Goal: Task Accomplishment & Management: Use online tool/utility

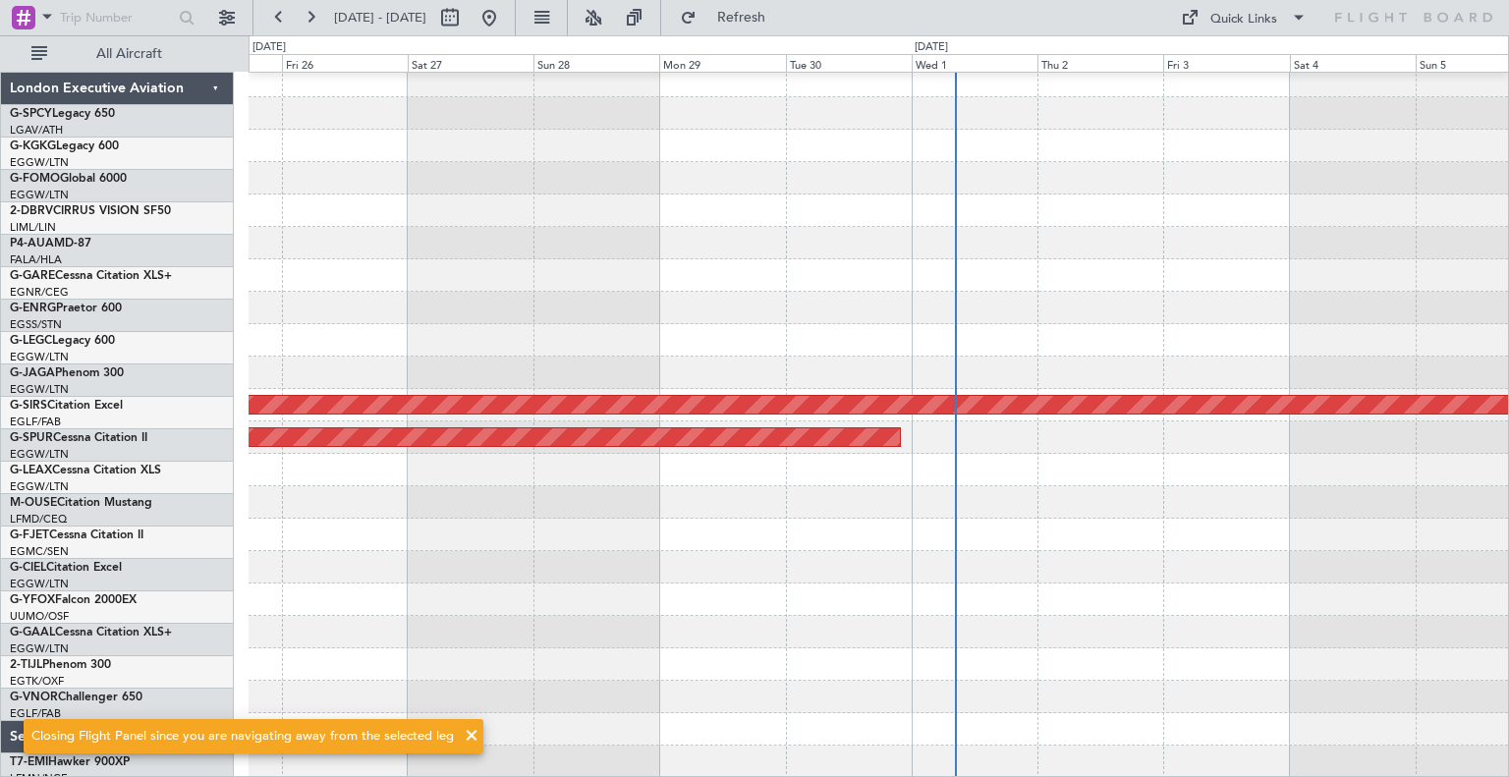
scroll to position [202, 0]
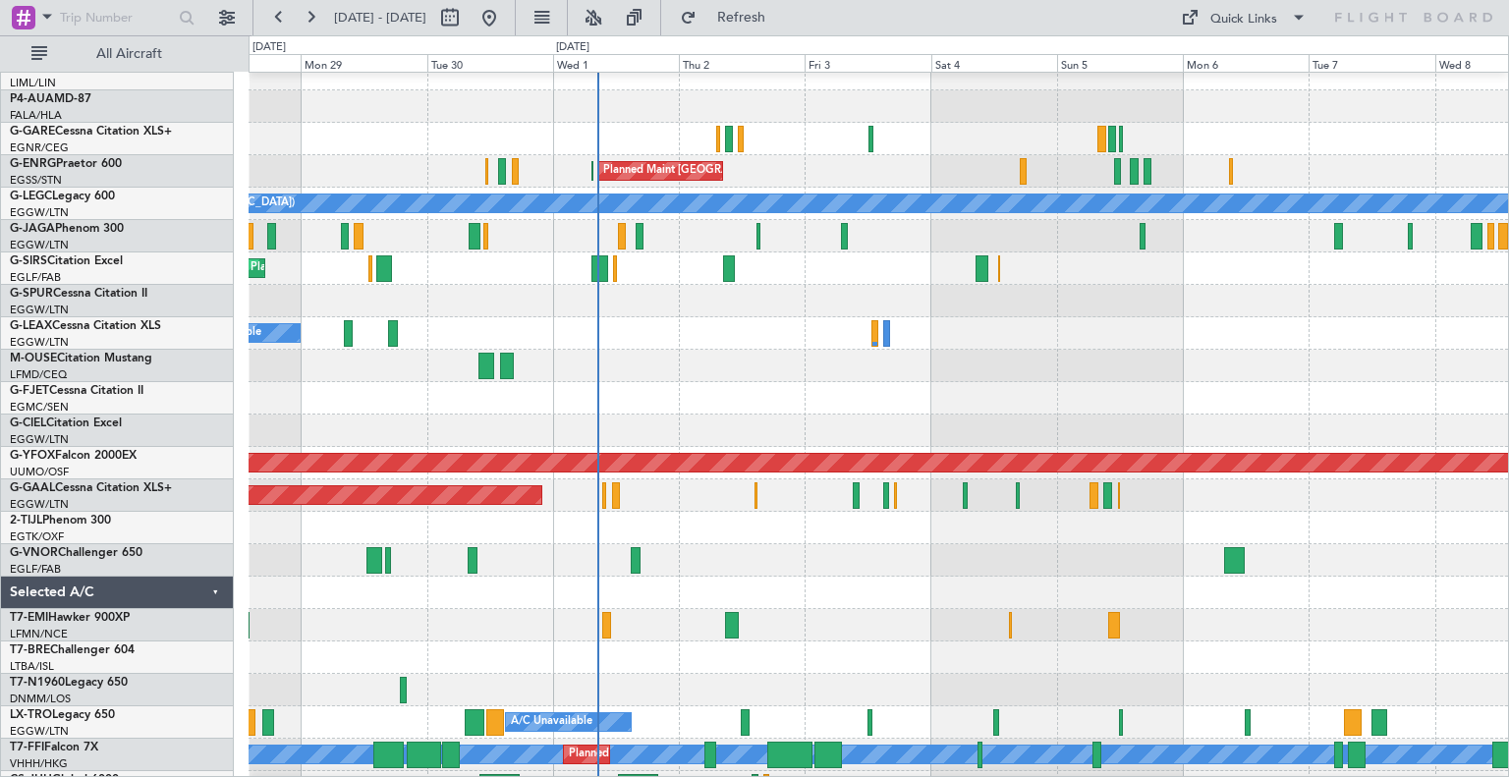
scroll to position [152, 0]
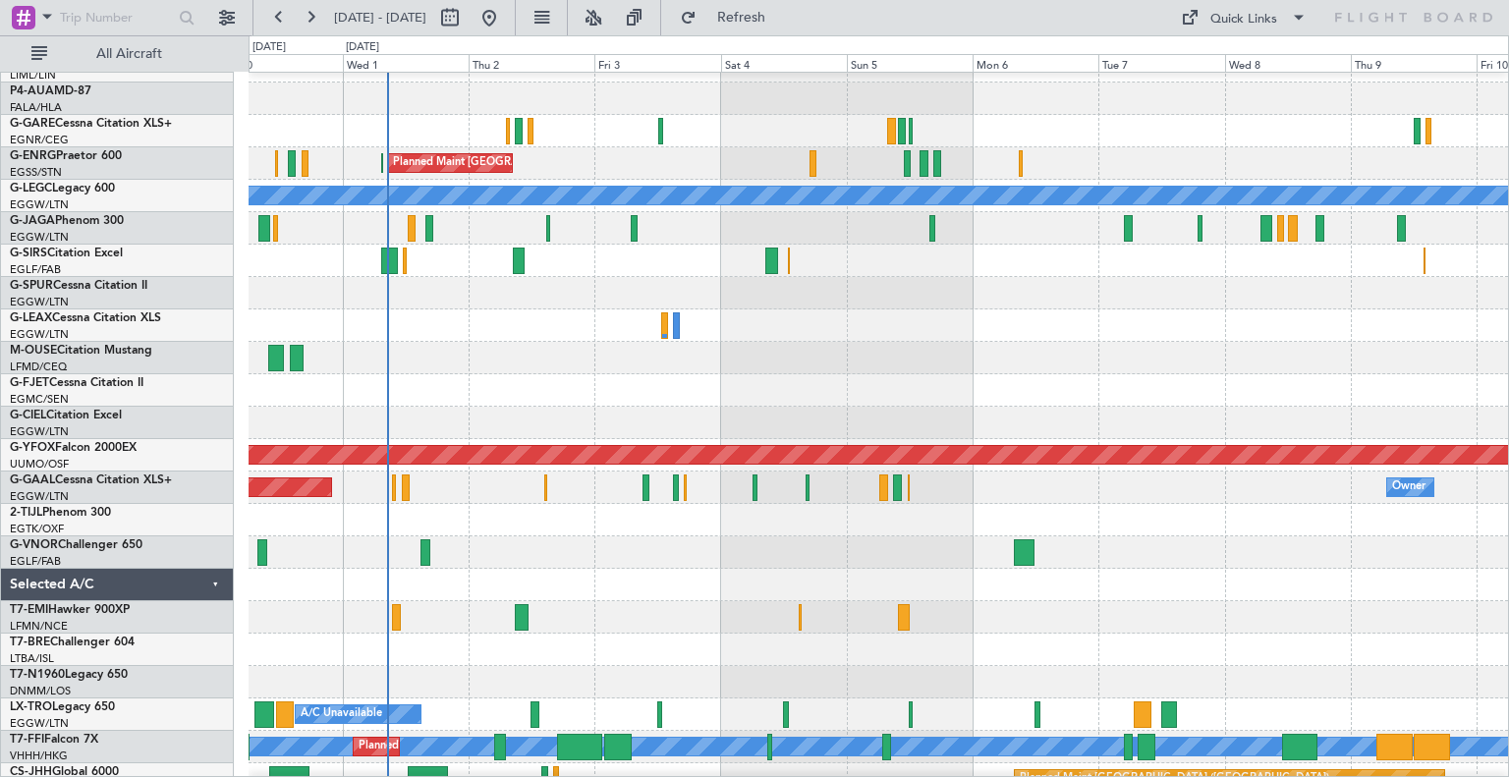
click at [502, 557] on div at bounding box center [879, 553] width 1260 height 32
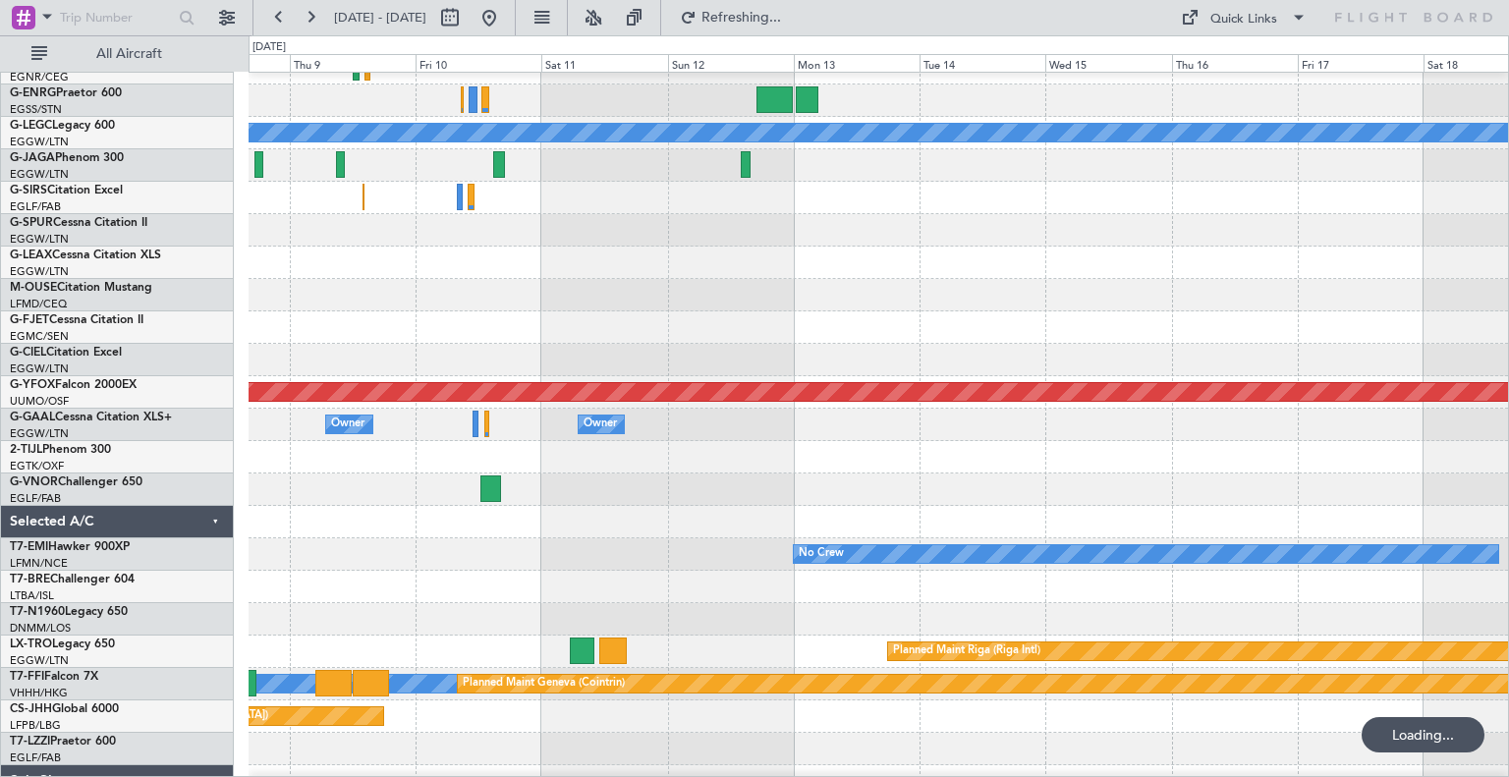
scroll to position [219, 0]
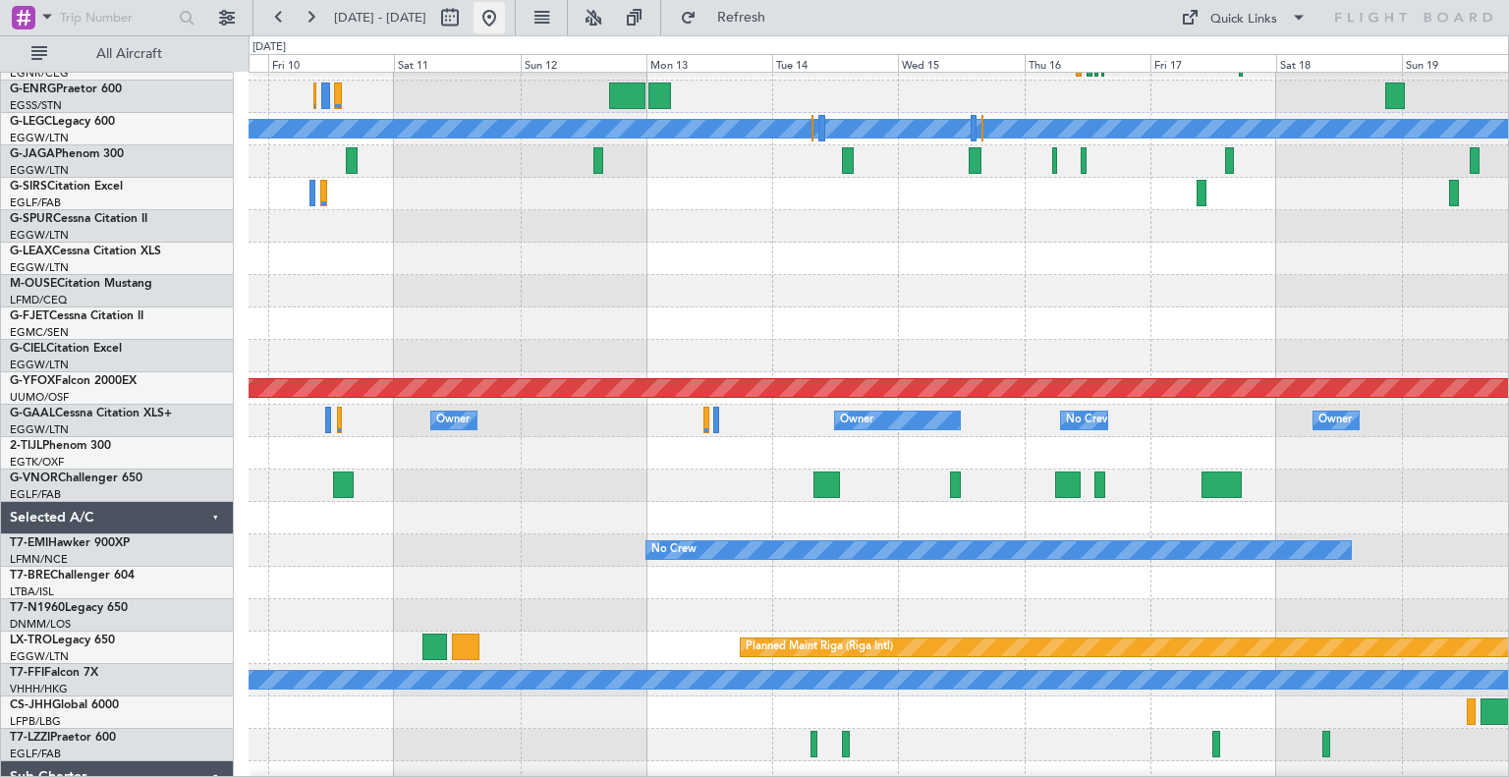
click at [505, 26] on button at bounding box center [489, 17] width 31 height 31
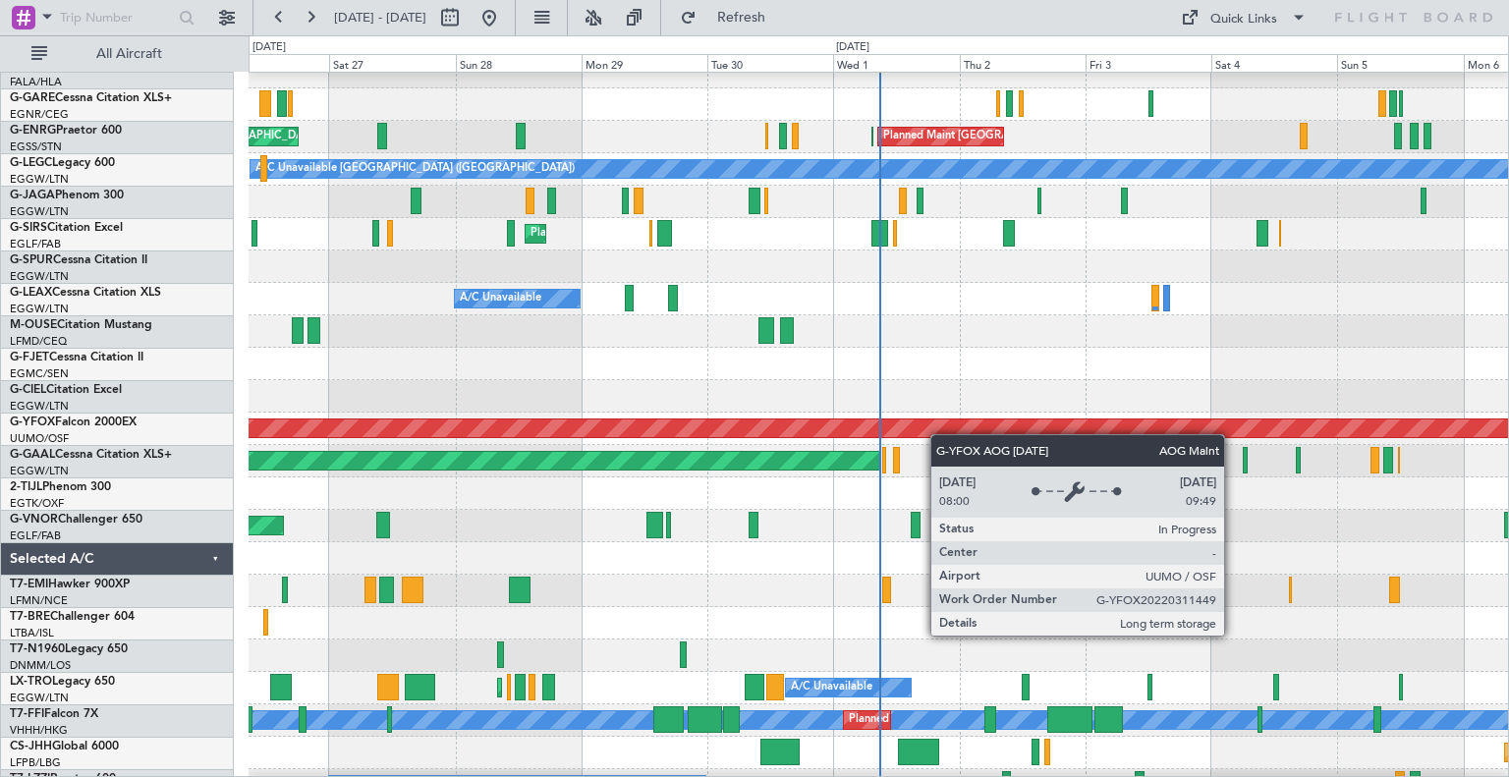
scroll to position [179, 0]
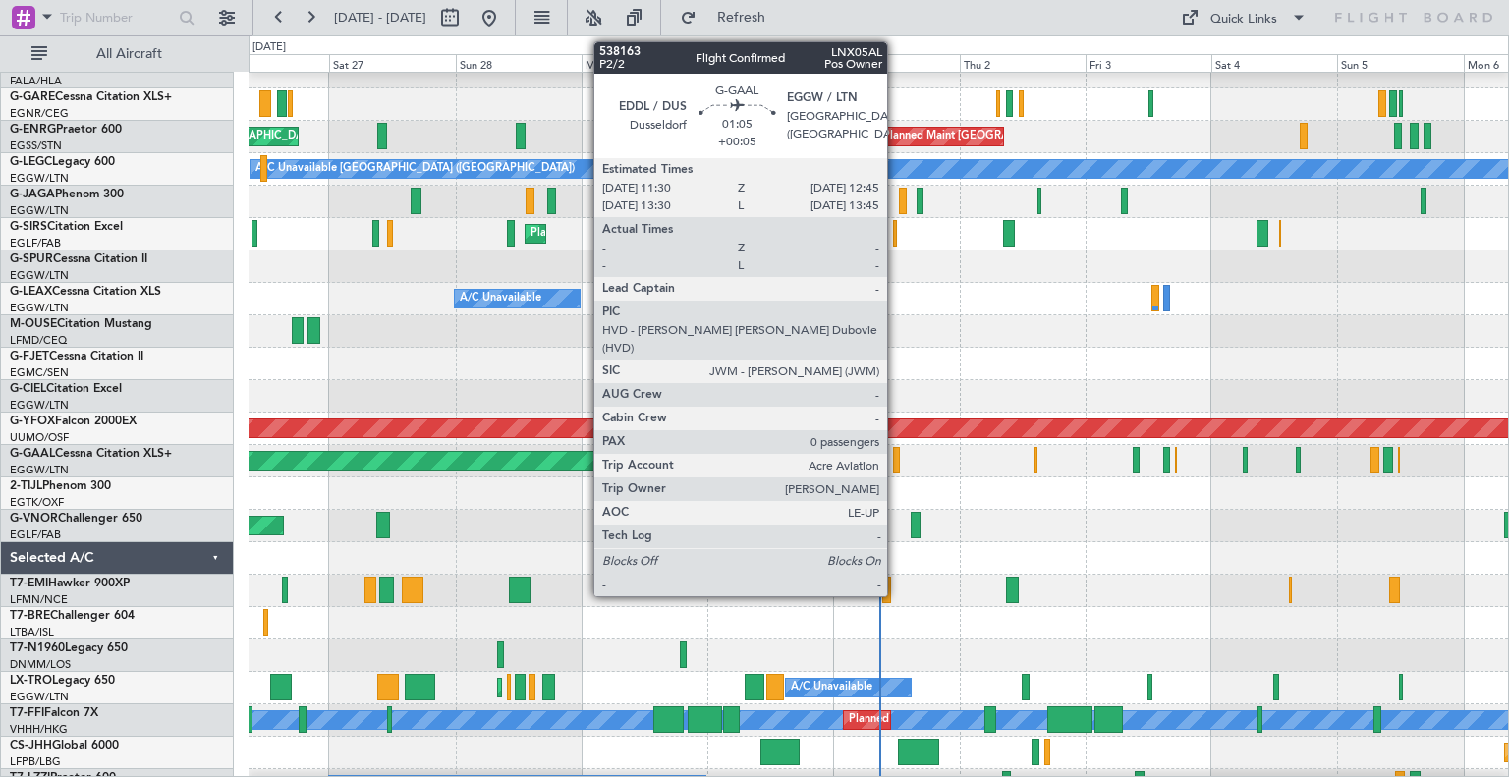
click at [896, 469] on div at bounding box center [896, 460] width 7 height 27
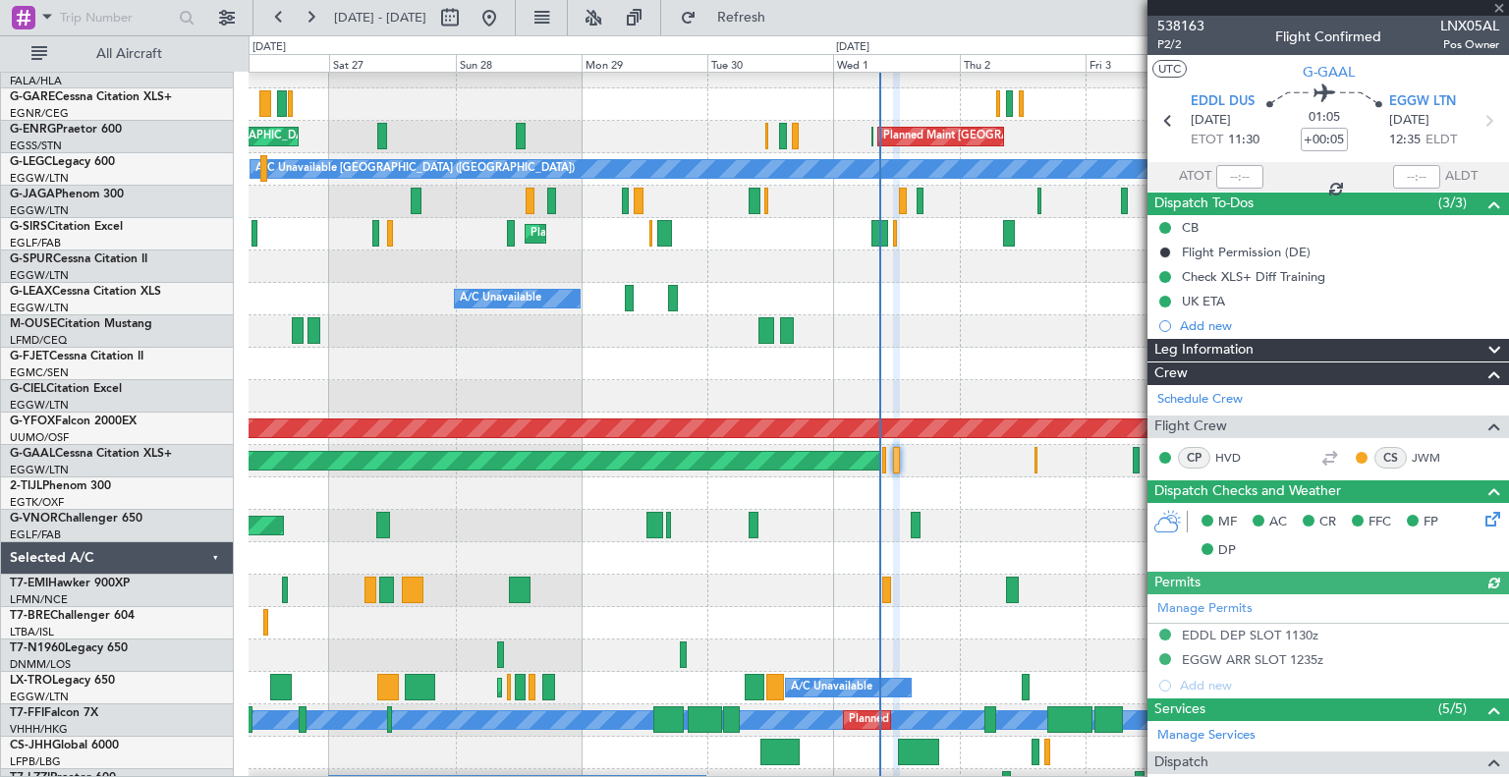
scroll to position [293, 0]
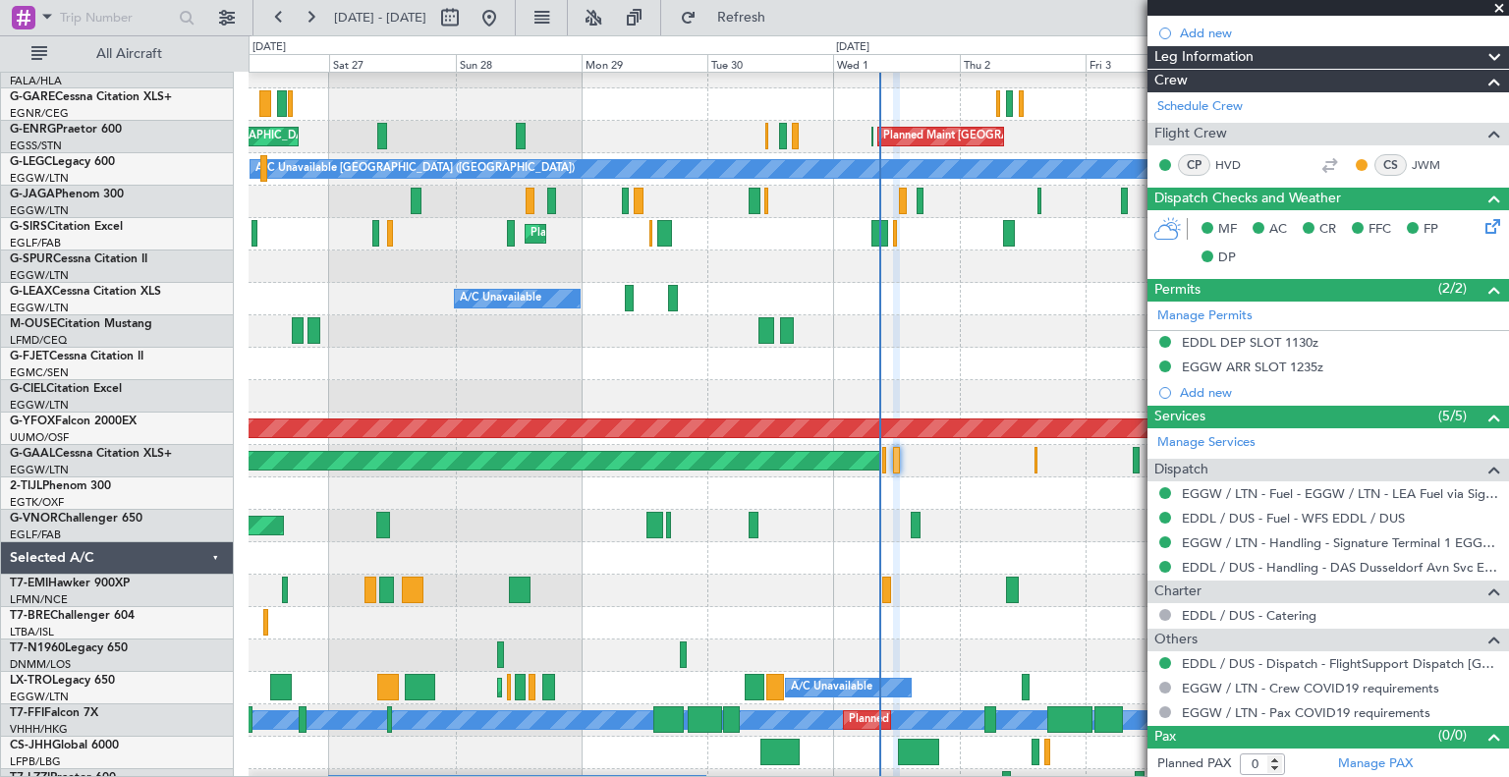
click at [1026, 359] on div at bounding box center [879, 364] width 1260 height 32
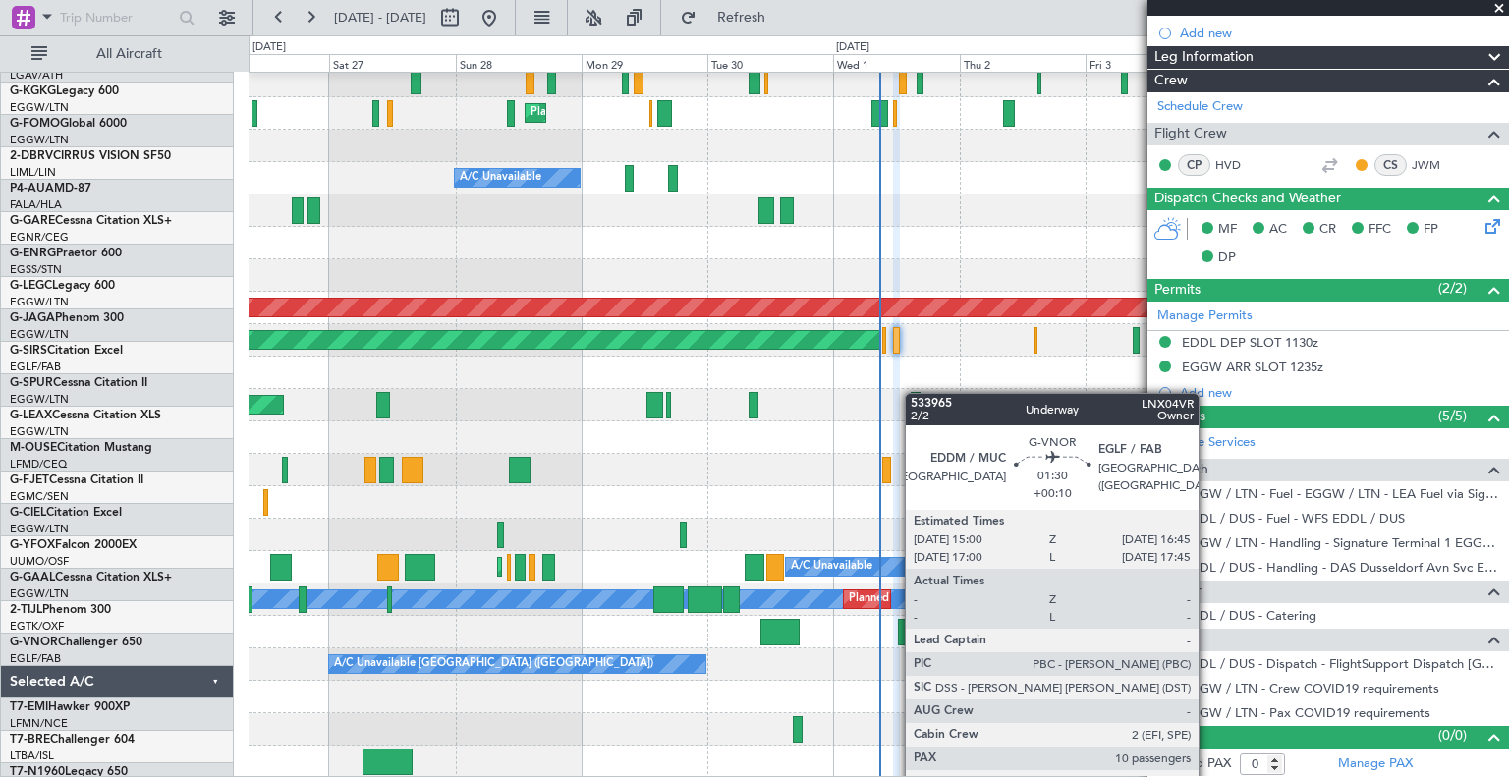
scroll to position [299, 0]
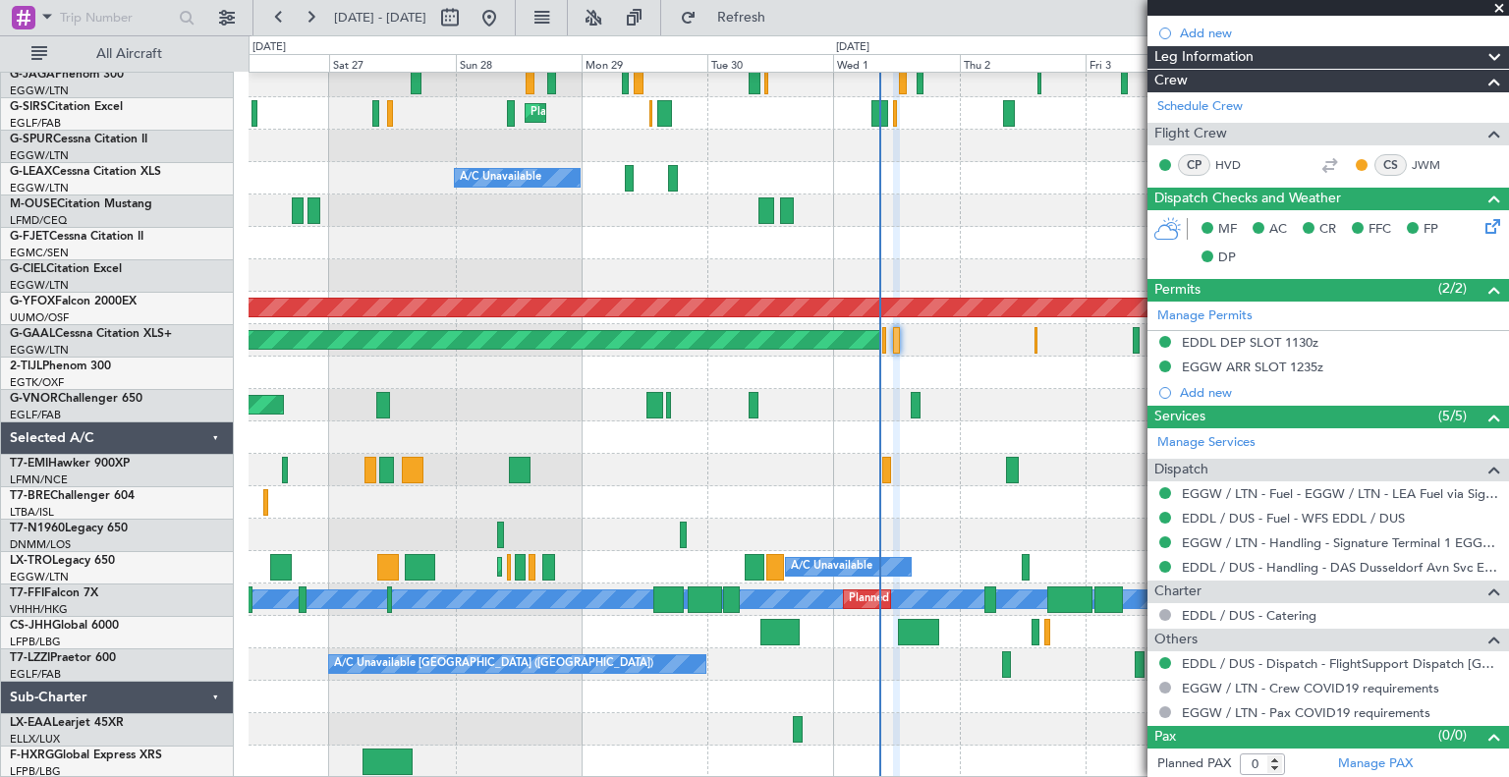
click at [1498, 11] on span at bounding box center [1500, 9] width 20 height 18
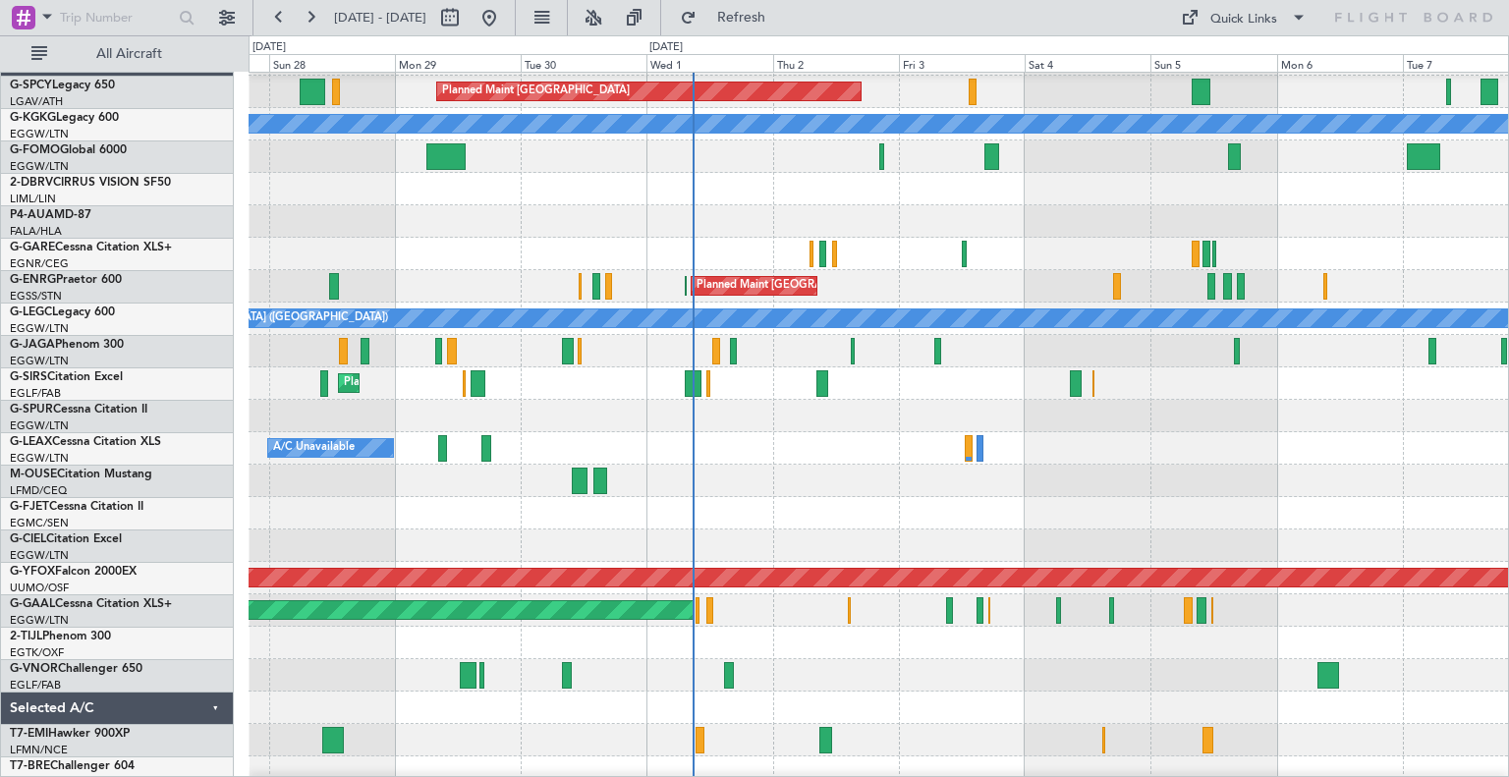
scroll to position [0, 0]
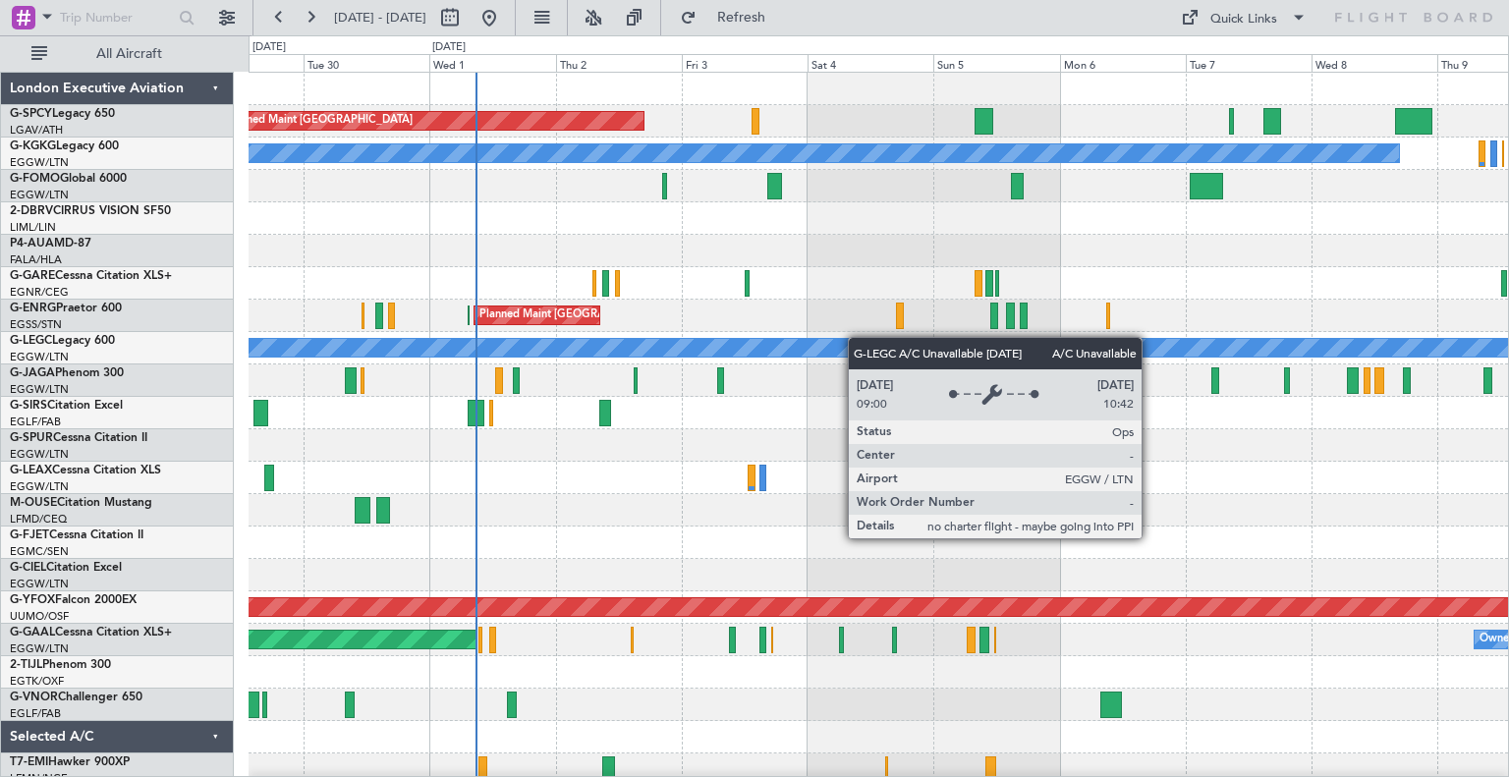
click at [781, 338] on div "Planned Maint [GEOGRAPHIC_DATA] A/C Unavailable [GEOGRAPHIC_DATA] (Ataturk) Pla…" at bounding box center [879, 575] width 1260 height 1005
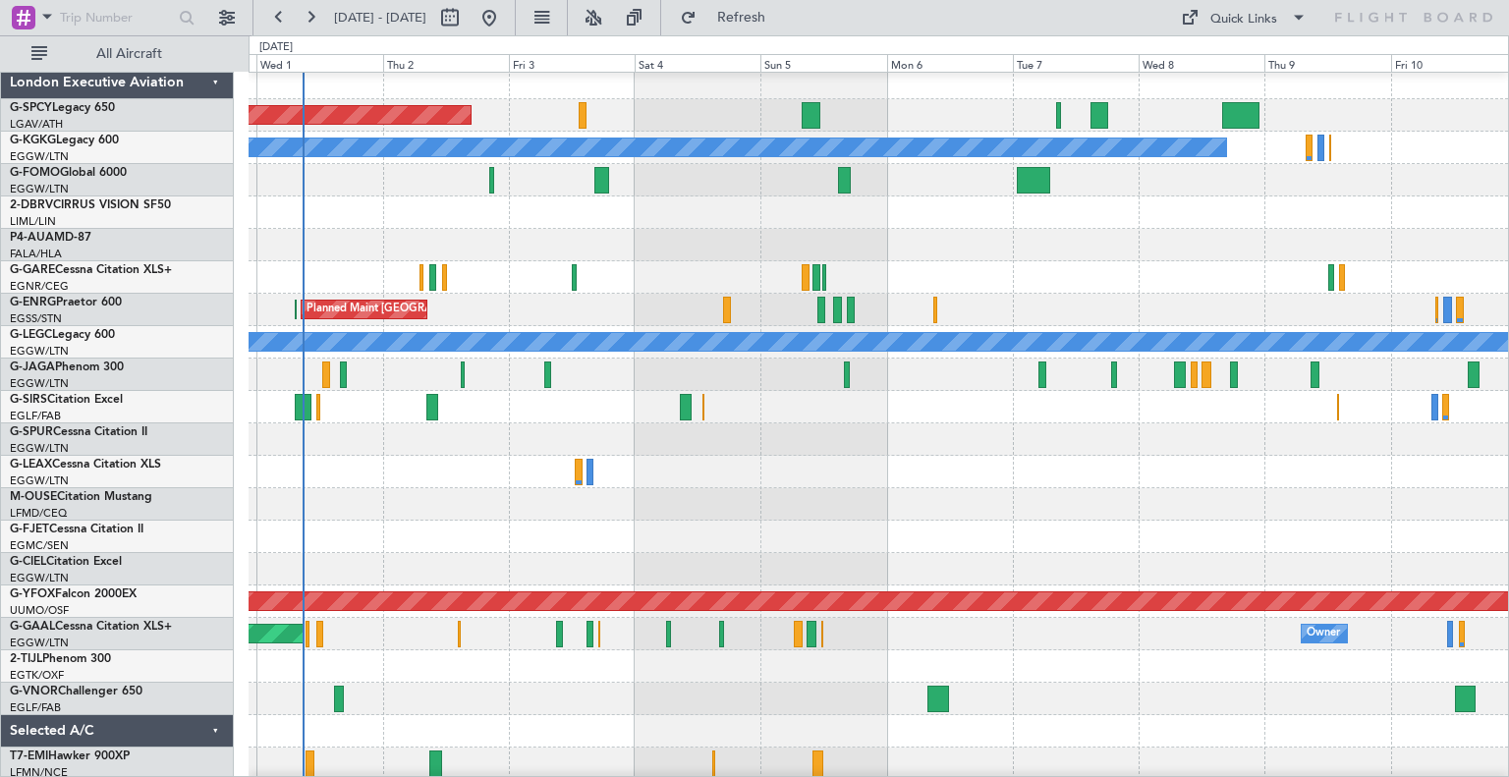
scroll to position [23, 0]
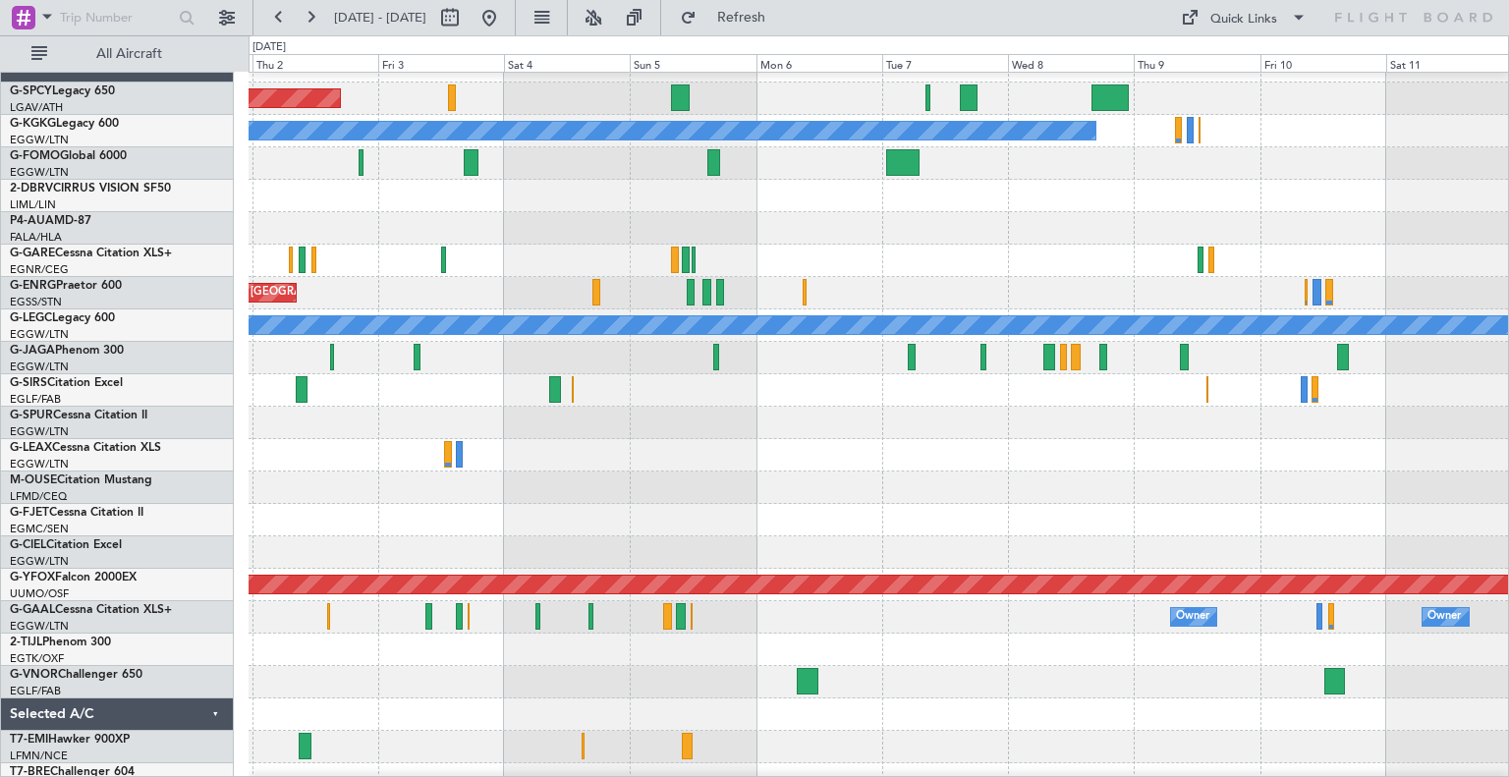
click at [859, 306] on div "Planned Maint [GEOGRAPHIC_DATA] ([GEOGRAPHIC_DATA]) Planned Maint [GEOGRAPHIC_D…" at bounding box center [879, 293] width 1260 height 32
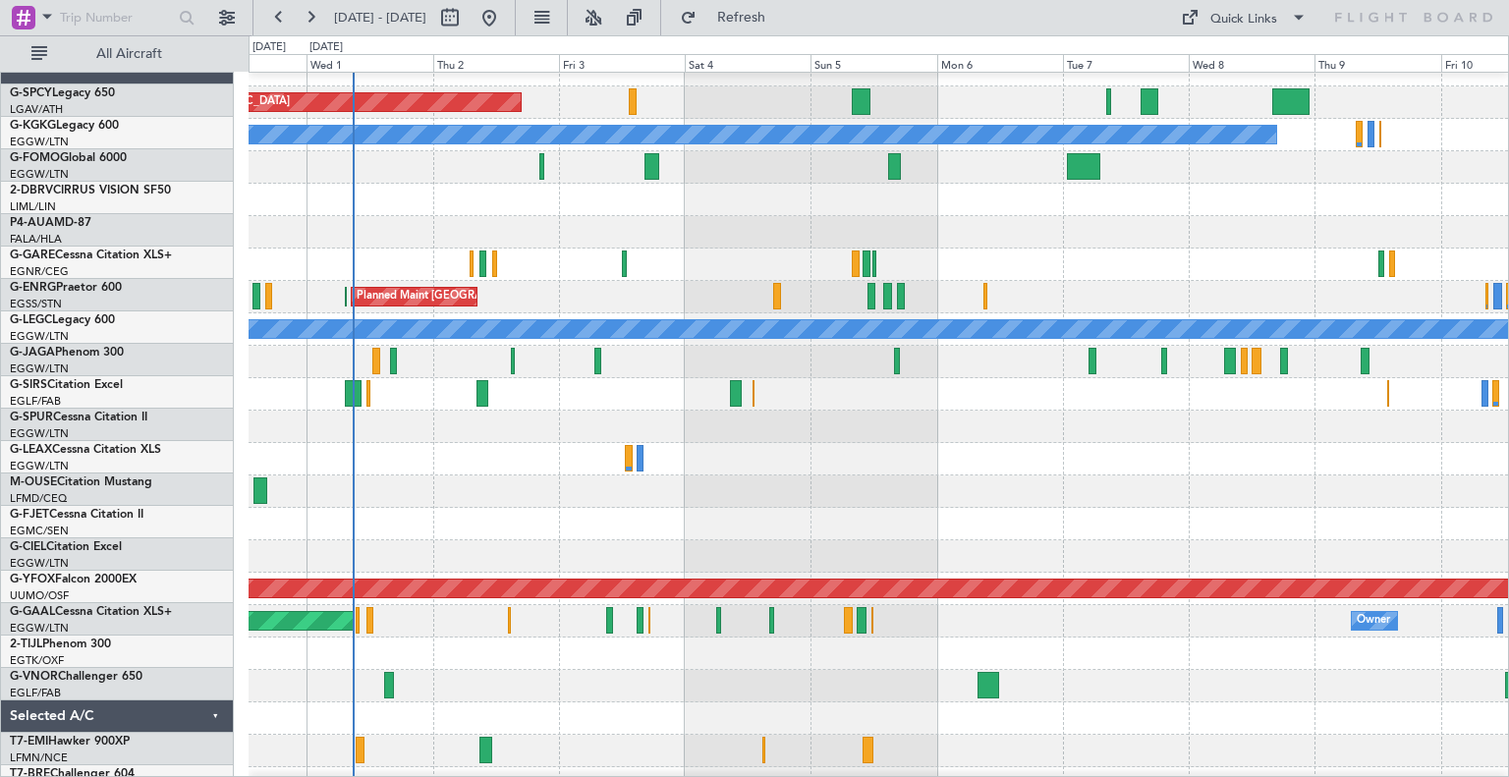
scroll to position [18, 0]
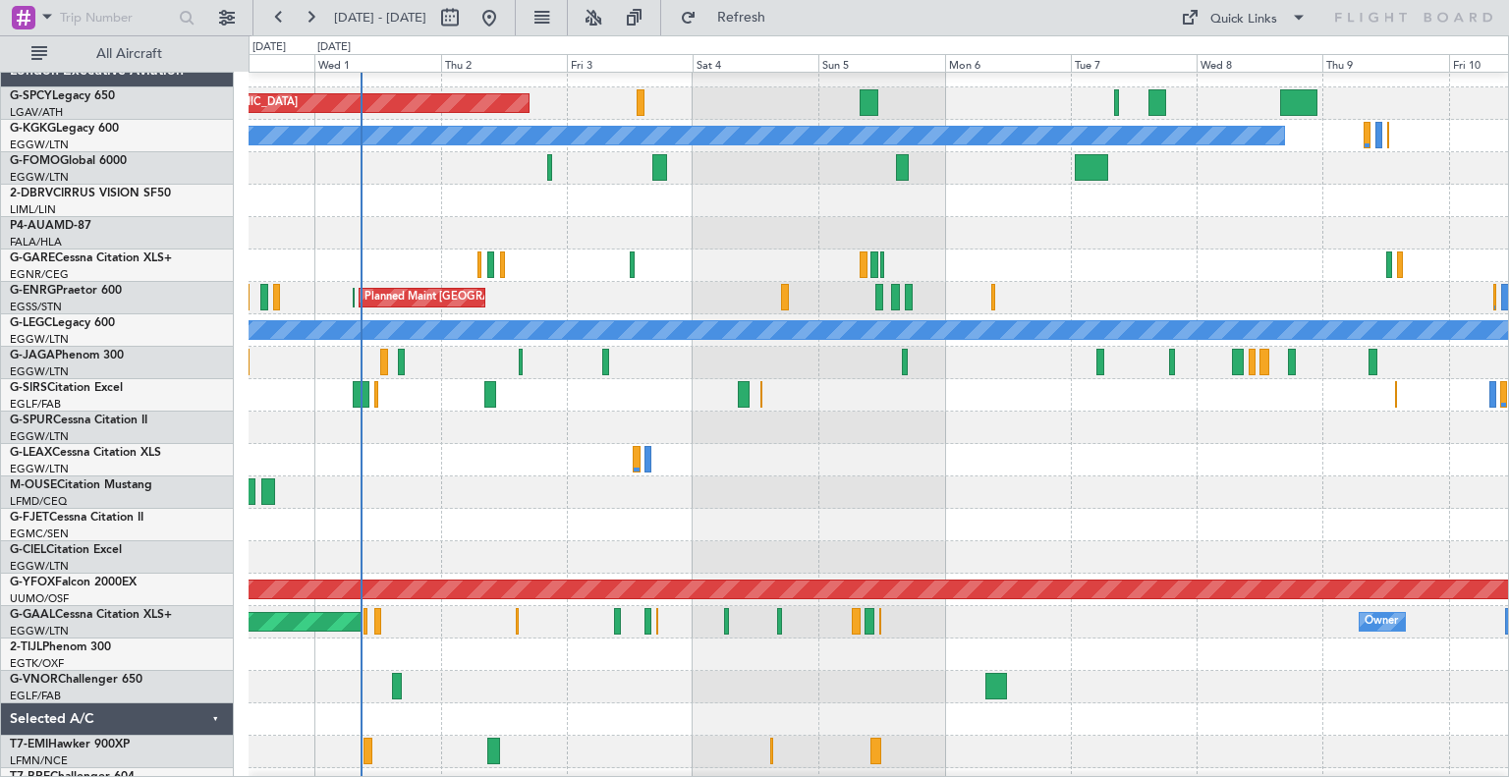
click at [1052, 294] on div "Planned Maint [GEOGRAPHIC_DATA] ([GEOGRAPHIC_DATA]) Planned Maint [GEOGRAPHIC_D…" at bounding box center [879, 298] width 1260 height 32
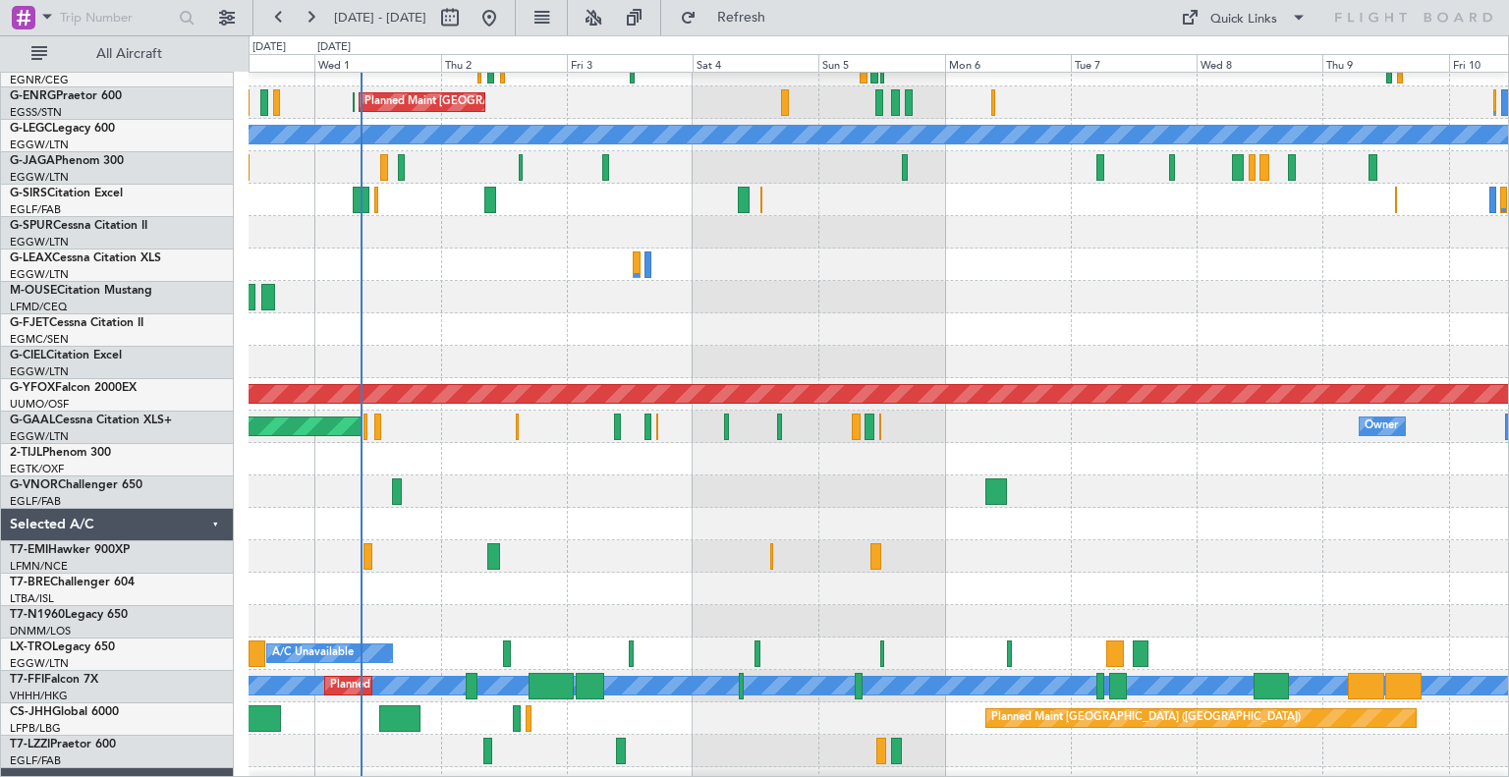
scroll to position [102, 0]
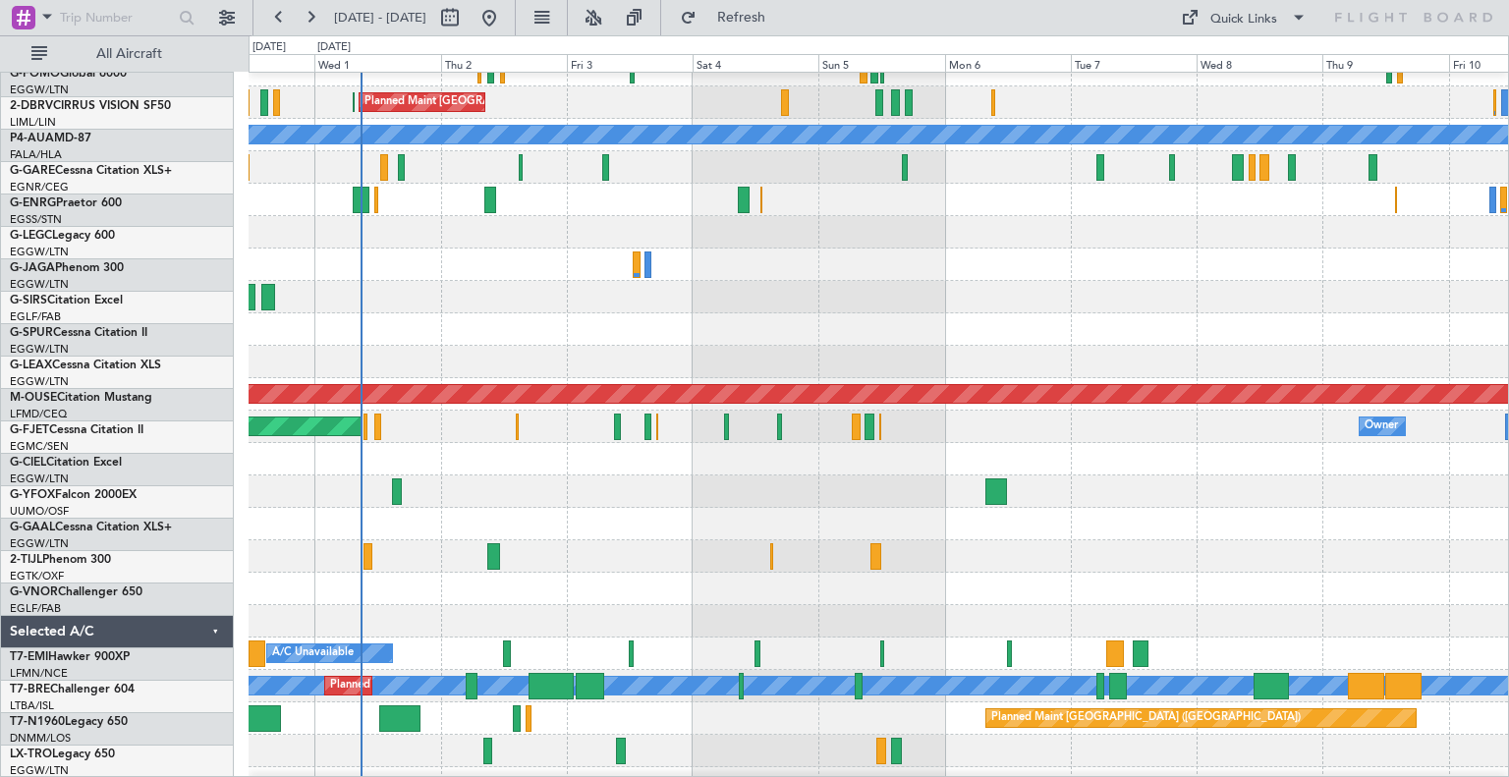
click at [852, 281] on div "A/C Unavailable" at bounding box center [879, 265] width 1260 height 32
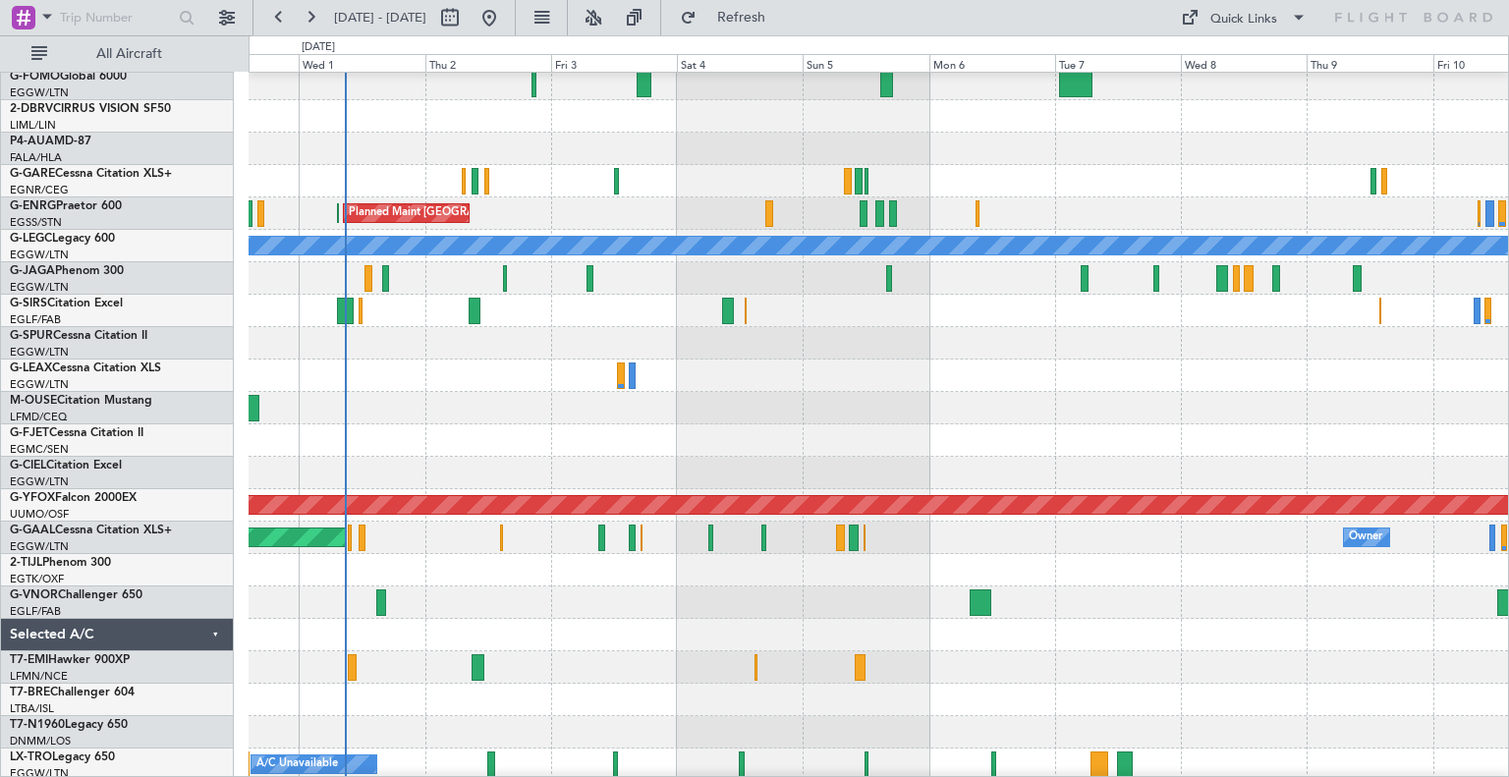
click at [852, 373] on div "A/C Unavailable" at bounding box center [879, 376] width 1260 height 32
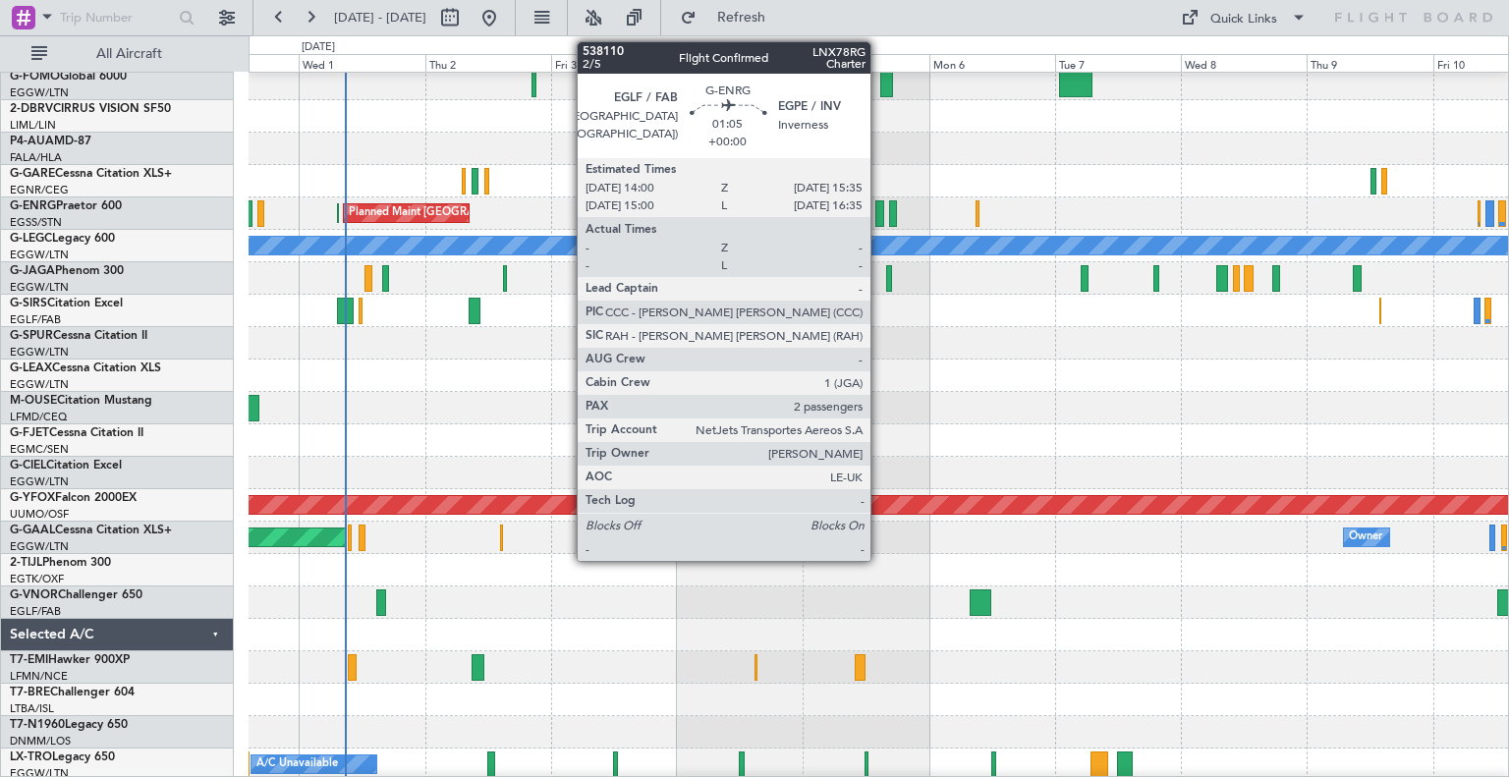
click at [880, 220] on div at bounding box center [880, 213] width 9 height 27
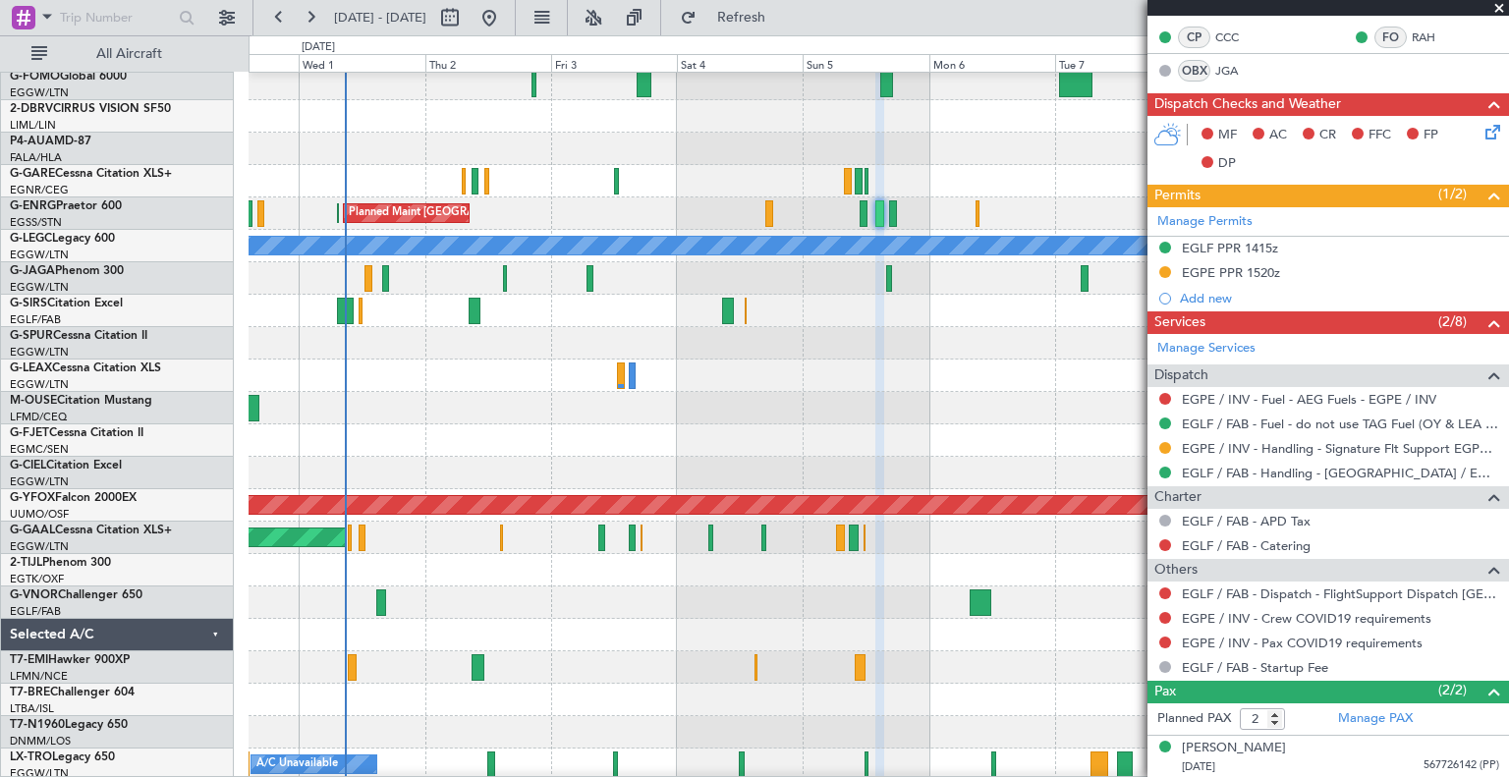
scroll to position [417, 0]
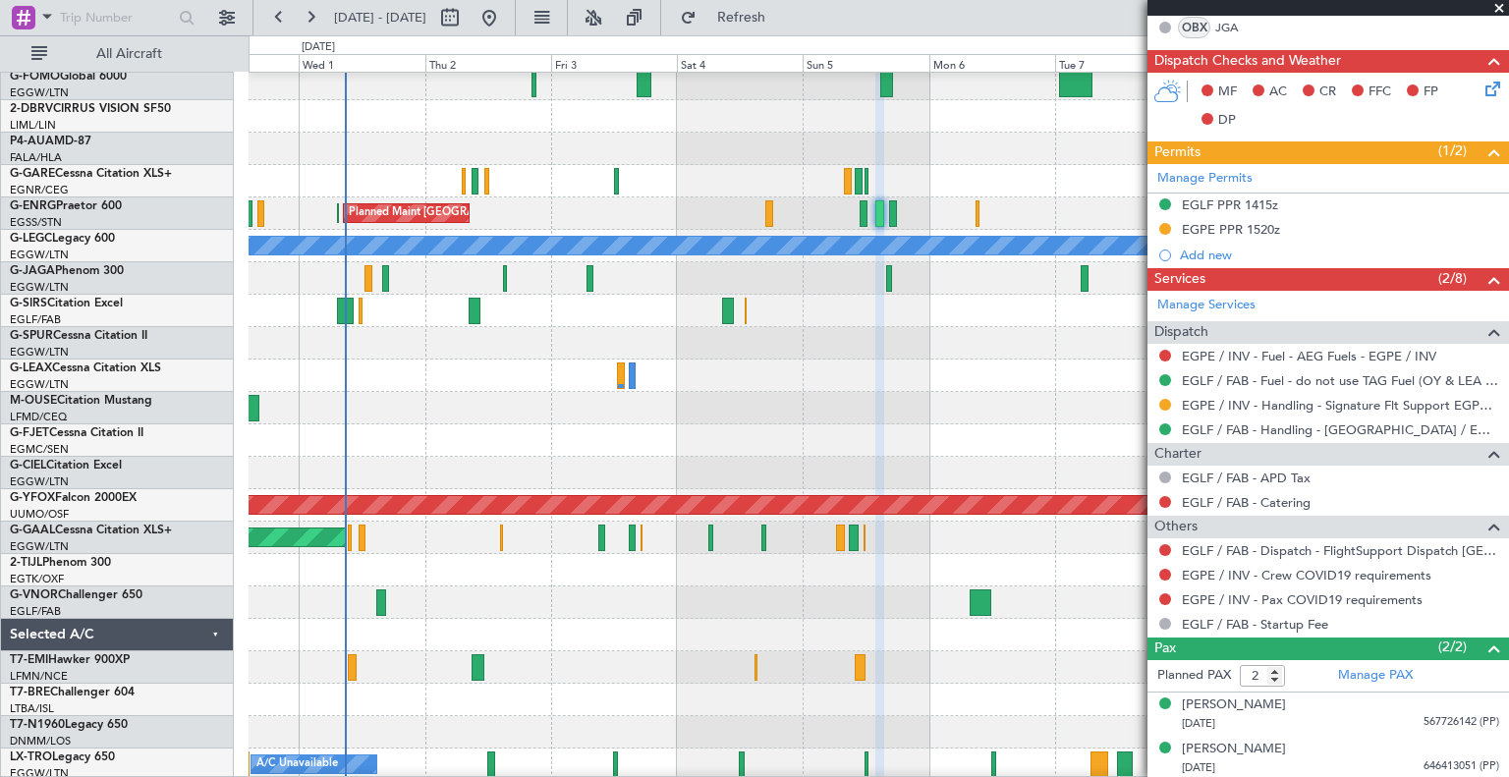
click at [938, 344] on div at bounding box center [879, 343] width 1260 height 32
click at [1495, 7] on span at bounding box center [1500, 9] width 20 height 18
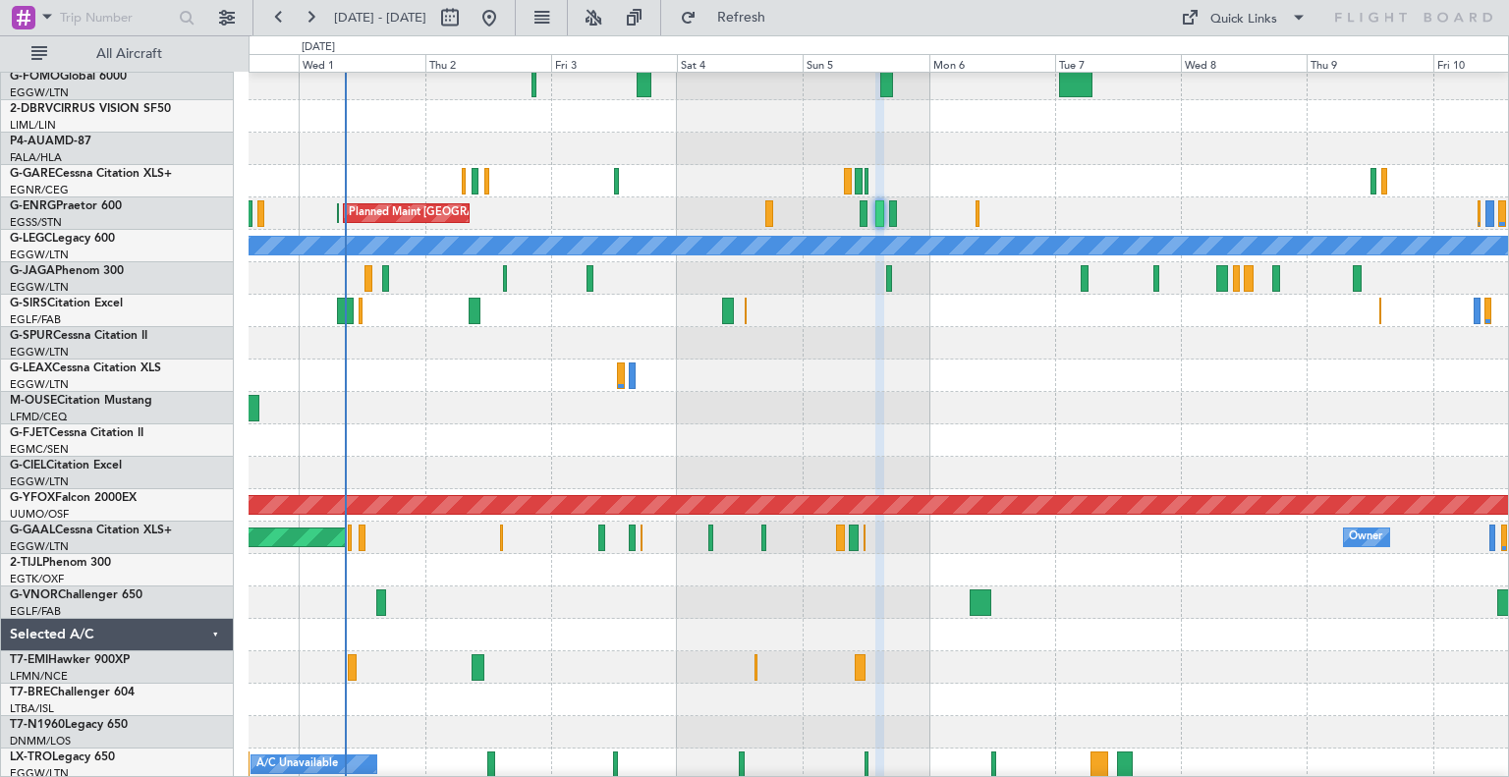
type input "0"
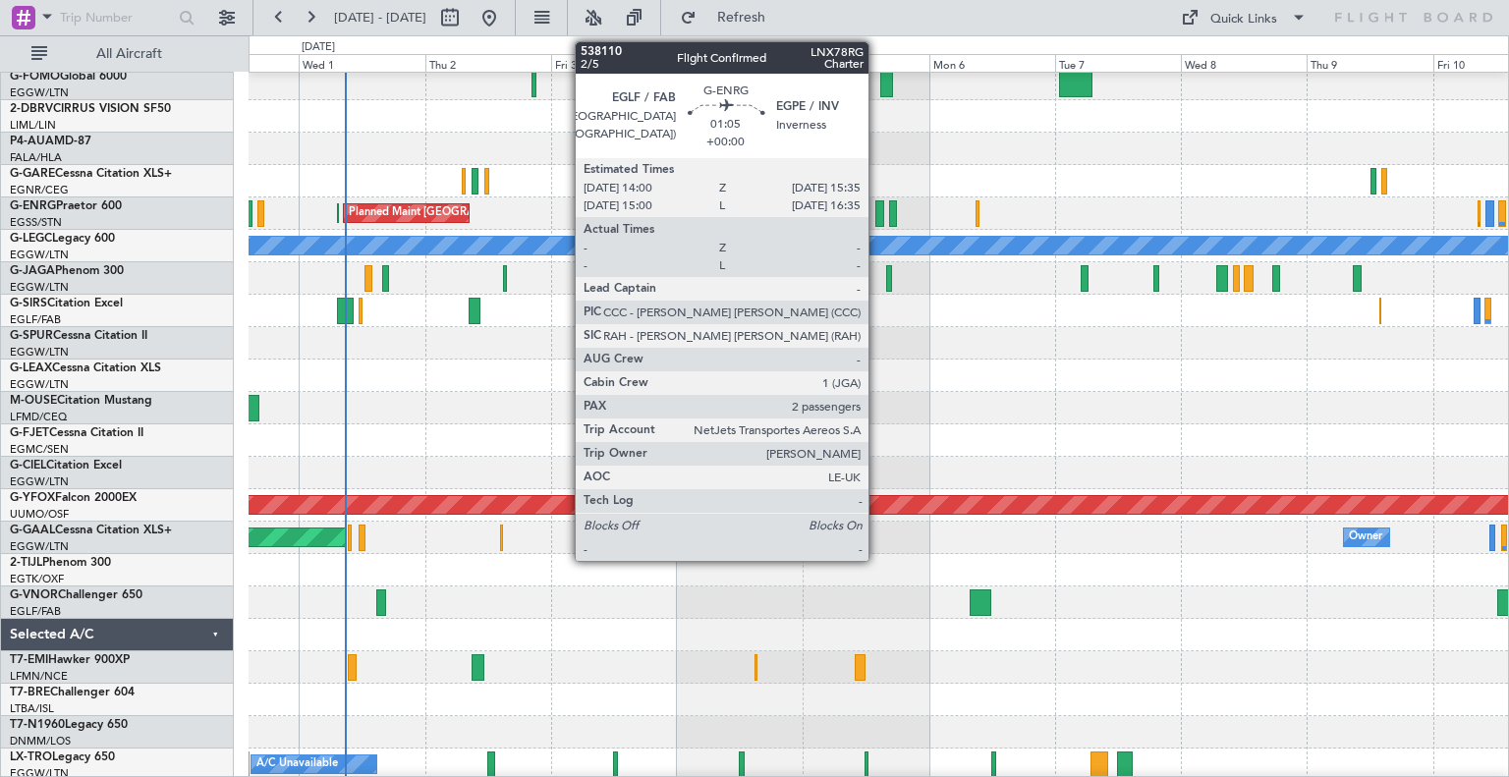
click at [878, 215] on div at bounding box center [880, 213] width 9 height 27
click at [880, 218] on div at bounding box center [880, 213] width 9 height 27
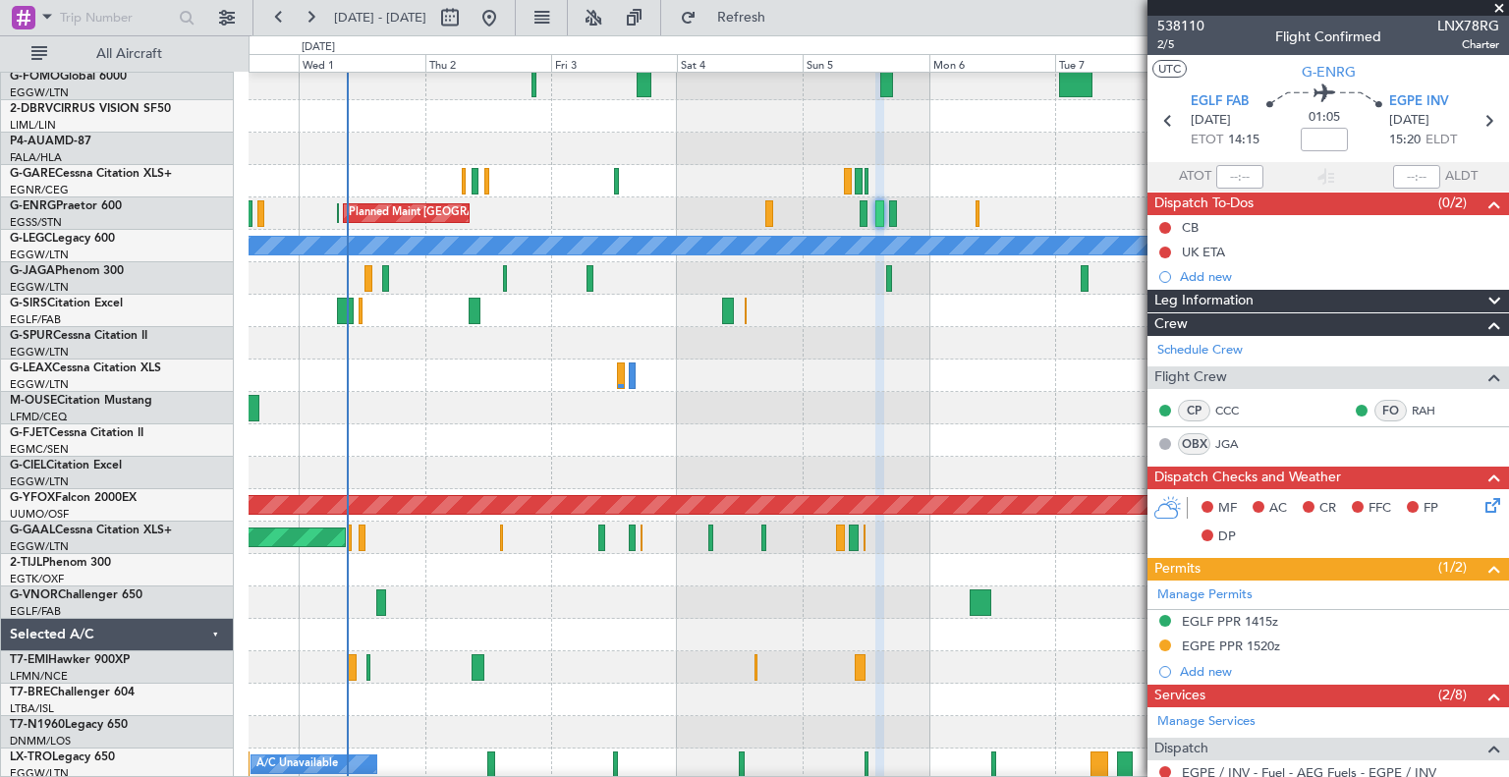
click at [1496, 7] on span at bounding box center [1500, 9] width 20 height 18
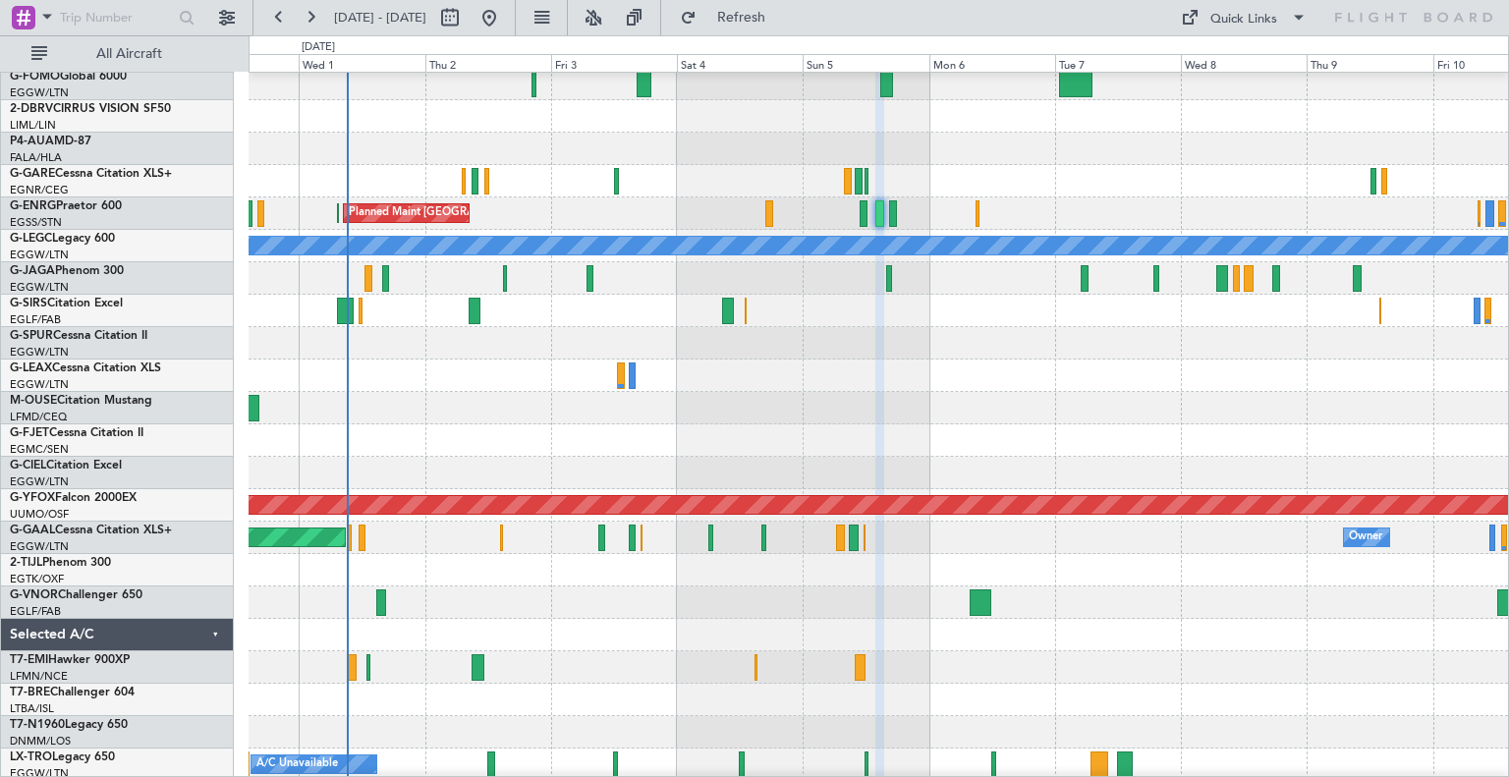
type input "0"
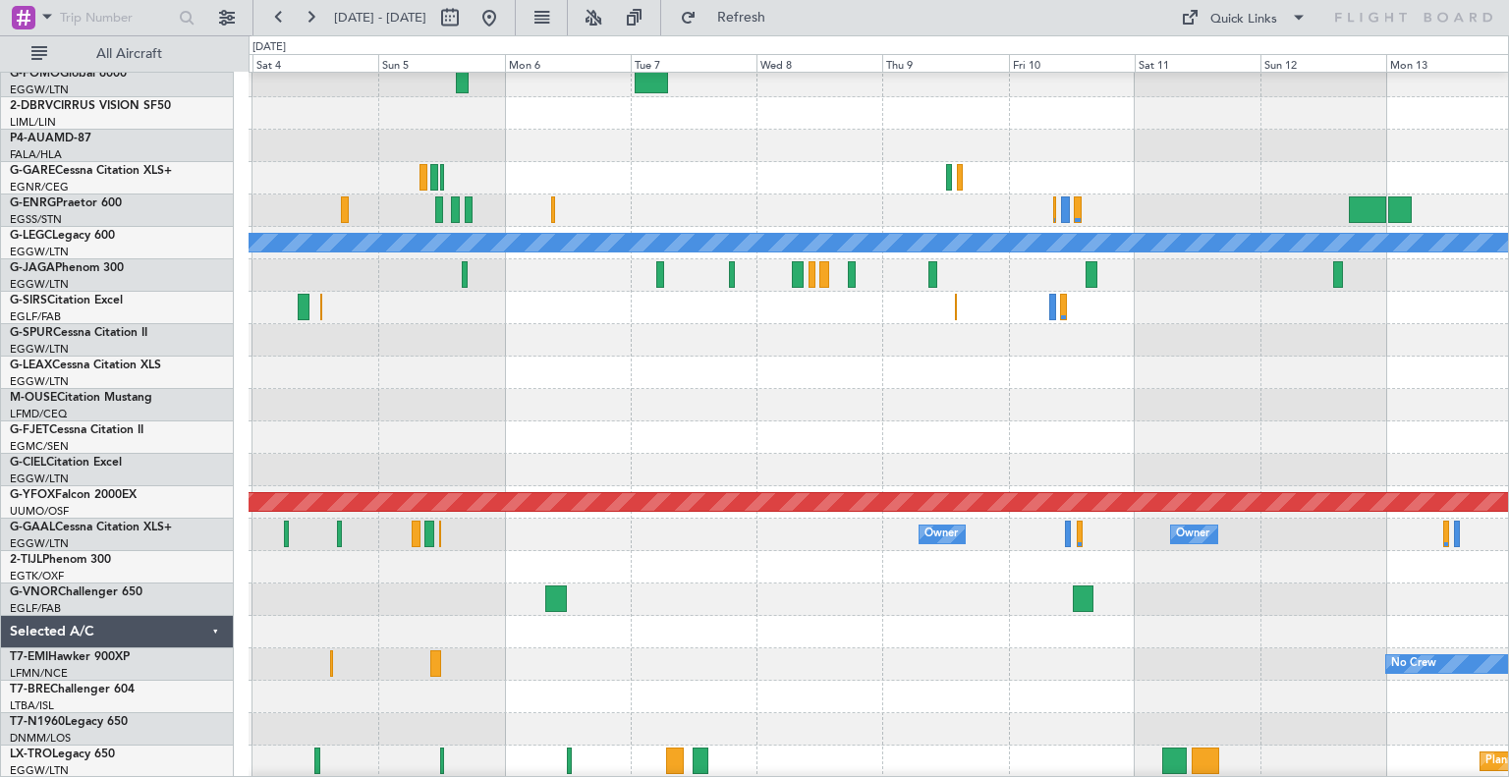
scroll to position [100, 0]
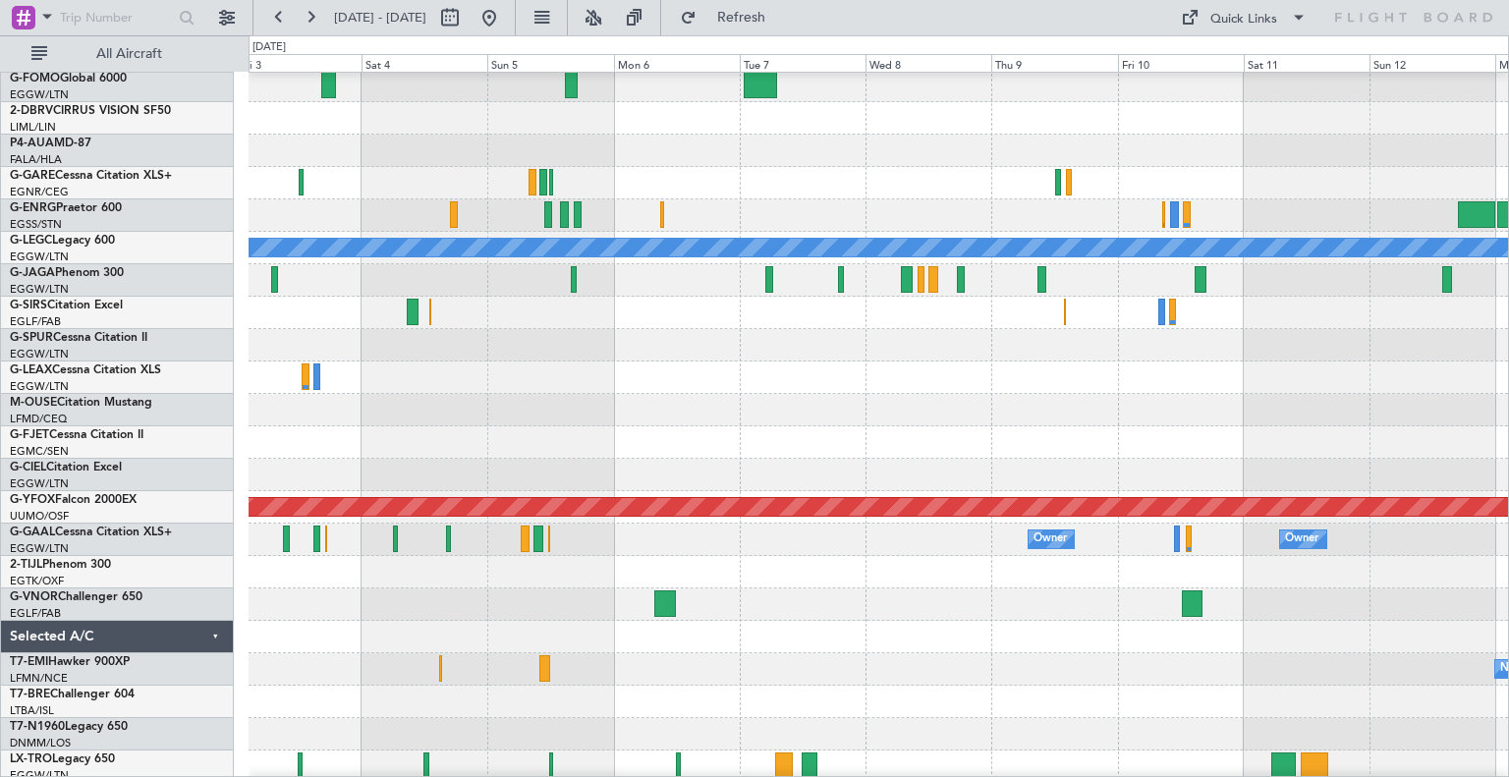
click at [853, 175] on div at bounding box center [879, 183] width 1260 height 32
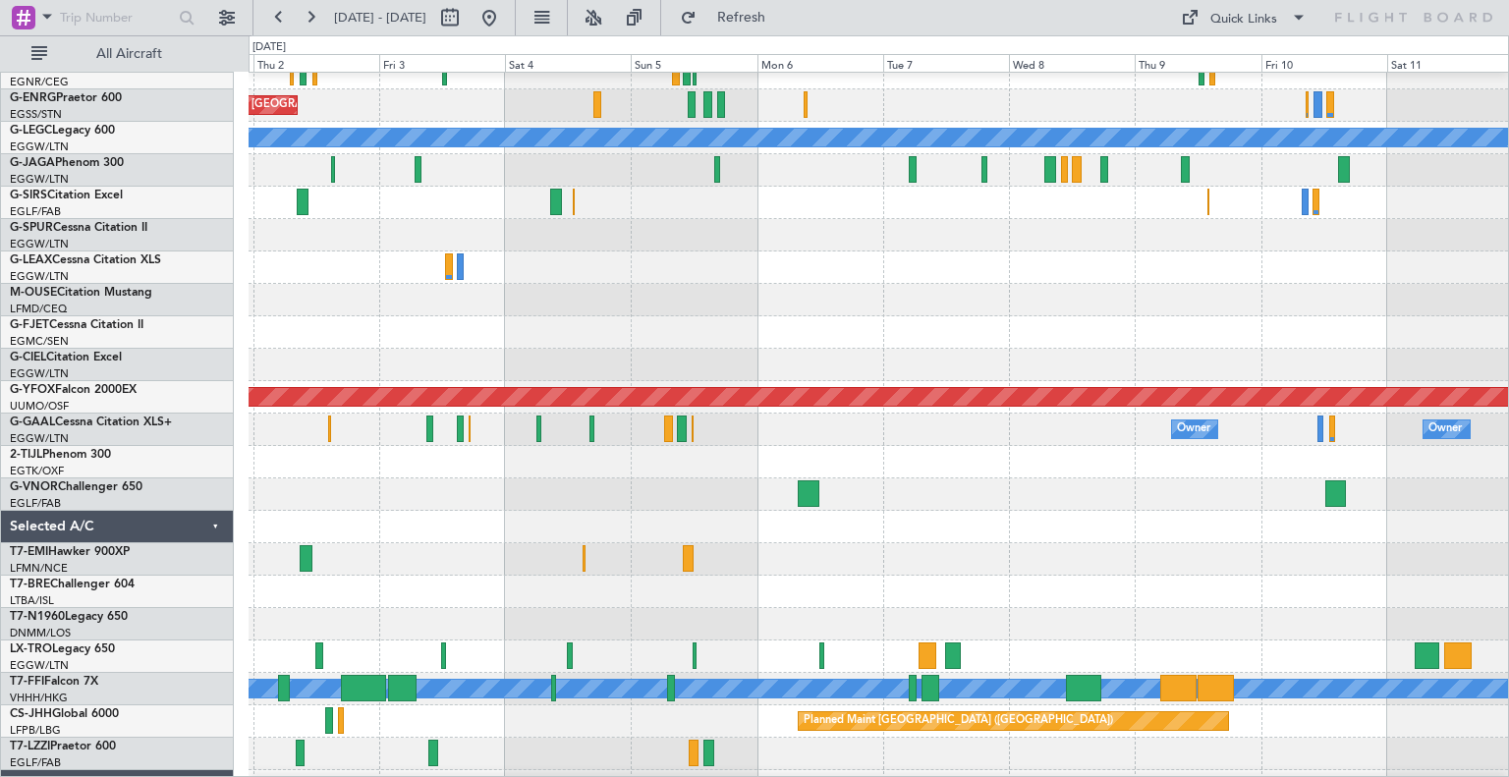
scroll to position [222, 0]
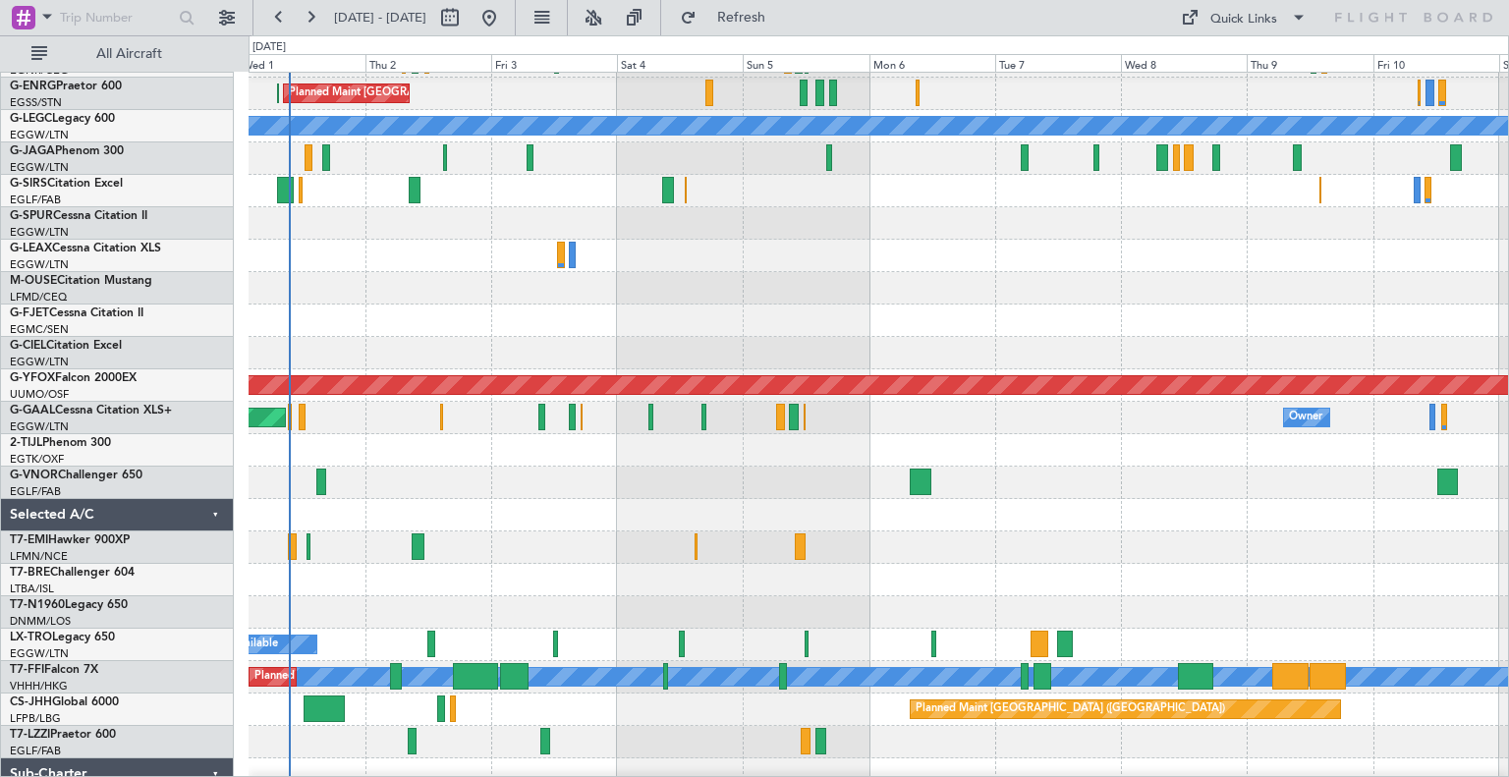
click at [607, 567] on div at bounding box center [879, 580] width 1260 height 32
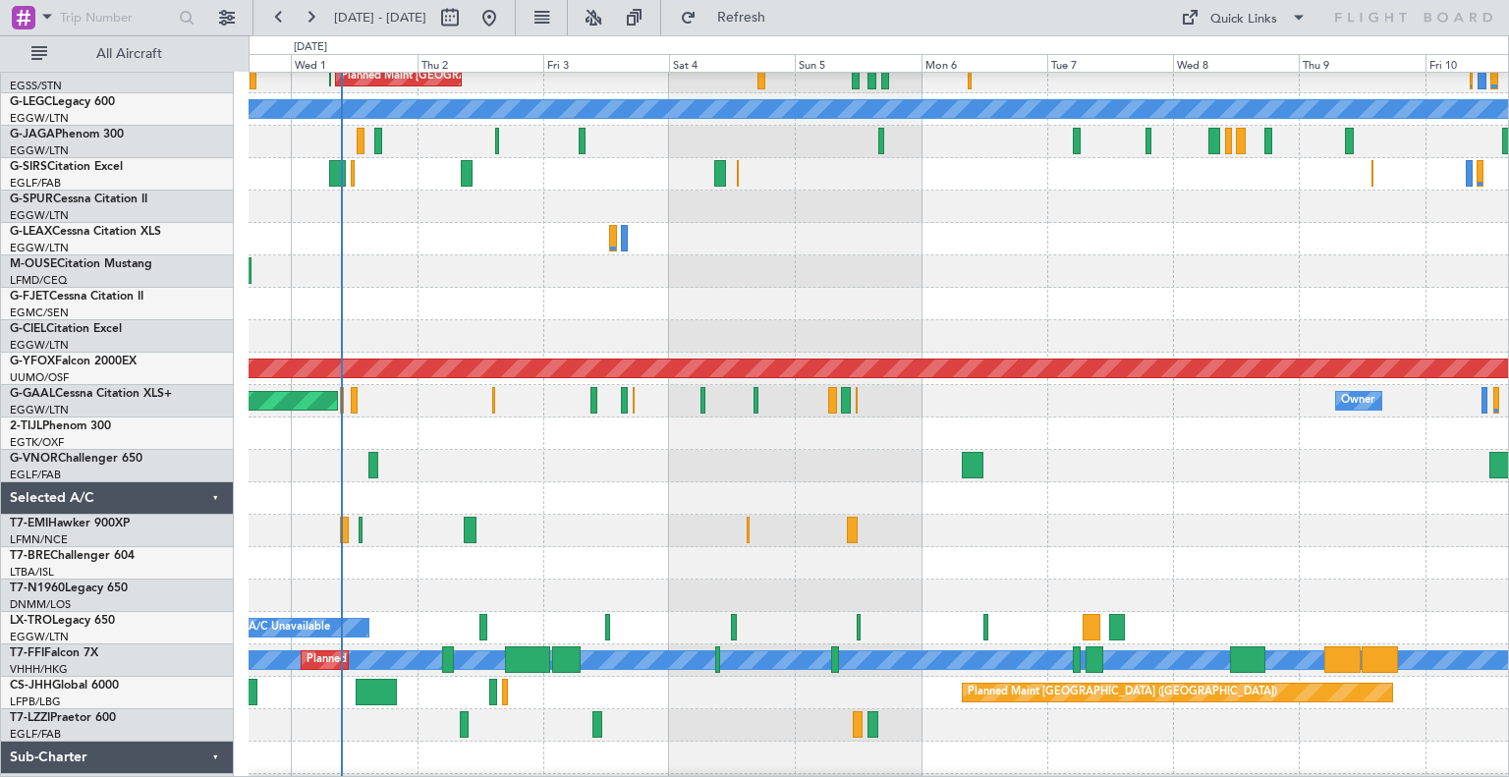
click at [515, 582] on div at bounding box center [879, 596] width 1260 height 32
